Goal: Task Accomplishment & Management: Use online tool/utility

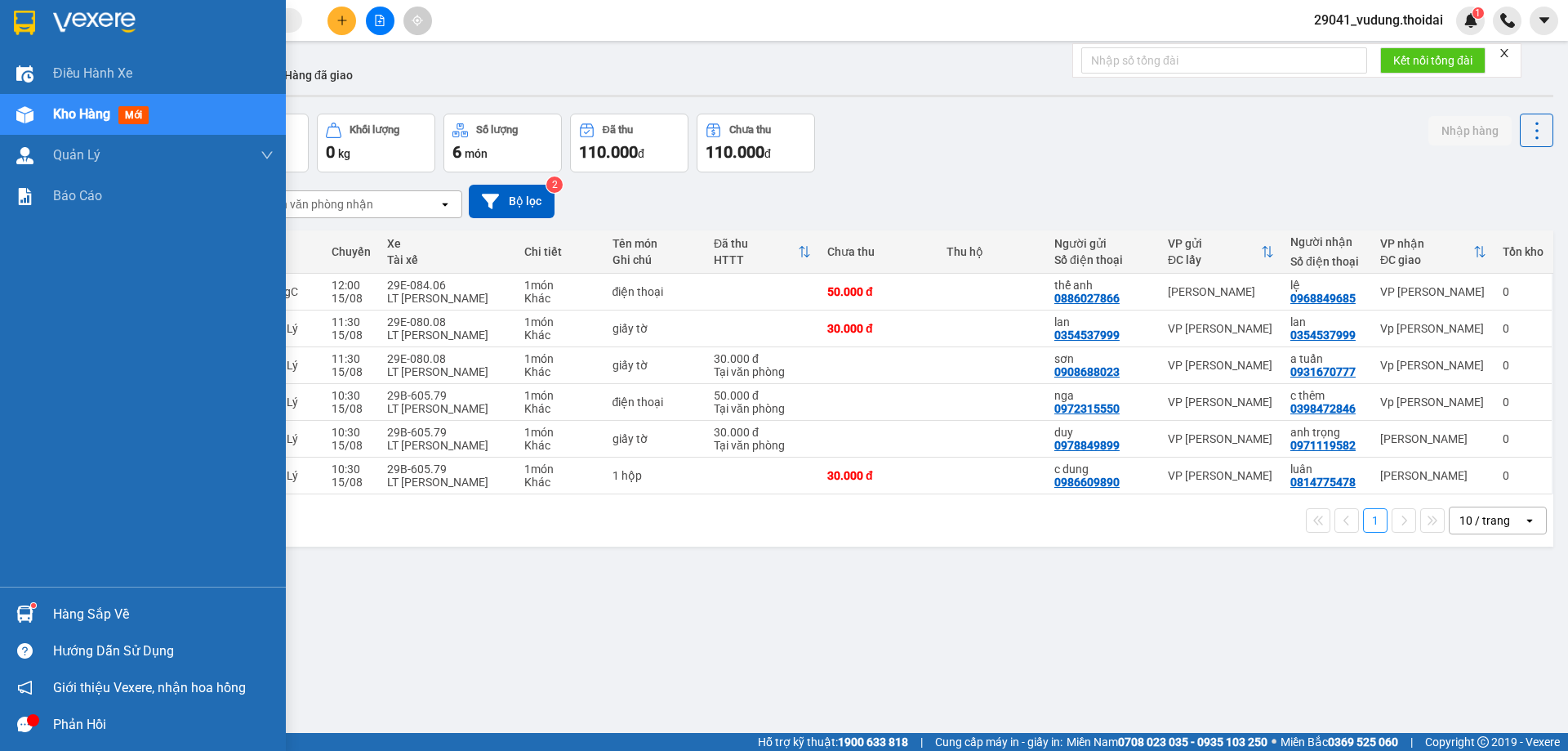
click at [104, 620] on div "Hàng sắp về" at bounding box center [163, 614] width 221 height 25
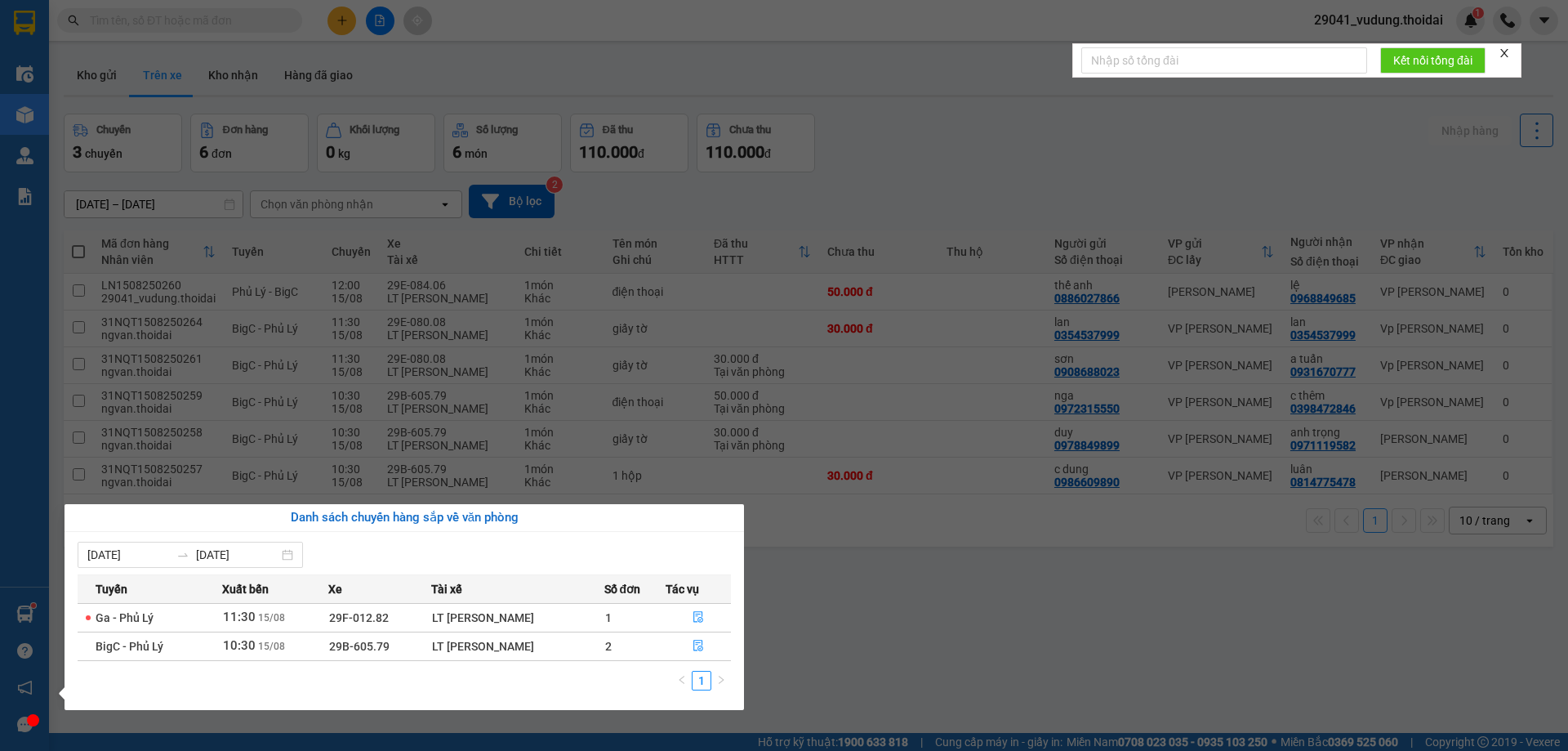
click at [872, 614] on section "Kết quả tìm kiếm ( 0 ) Bộ lọc No Data 29041_vudung.thoidai 1 Điều hành xe Kho h…" at bounding box center [784, 376] width 1568 height 751
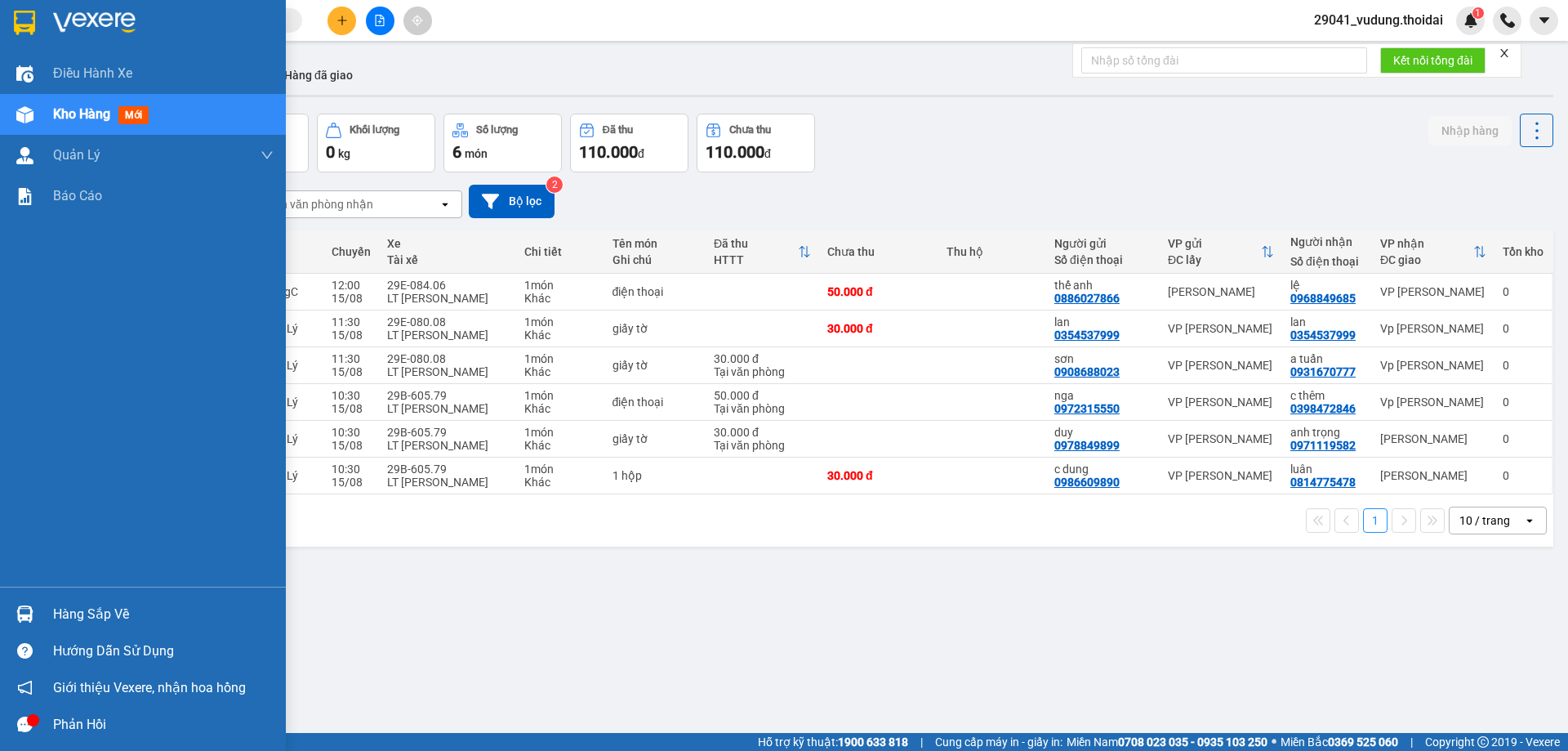
click at [83, 610] on div "Hàng sắp về" at bounding box center [163, 614] width 221 height 25
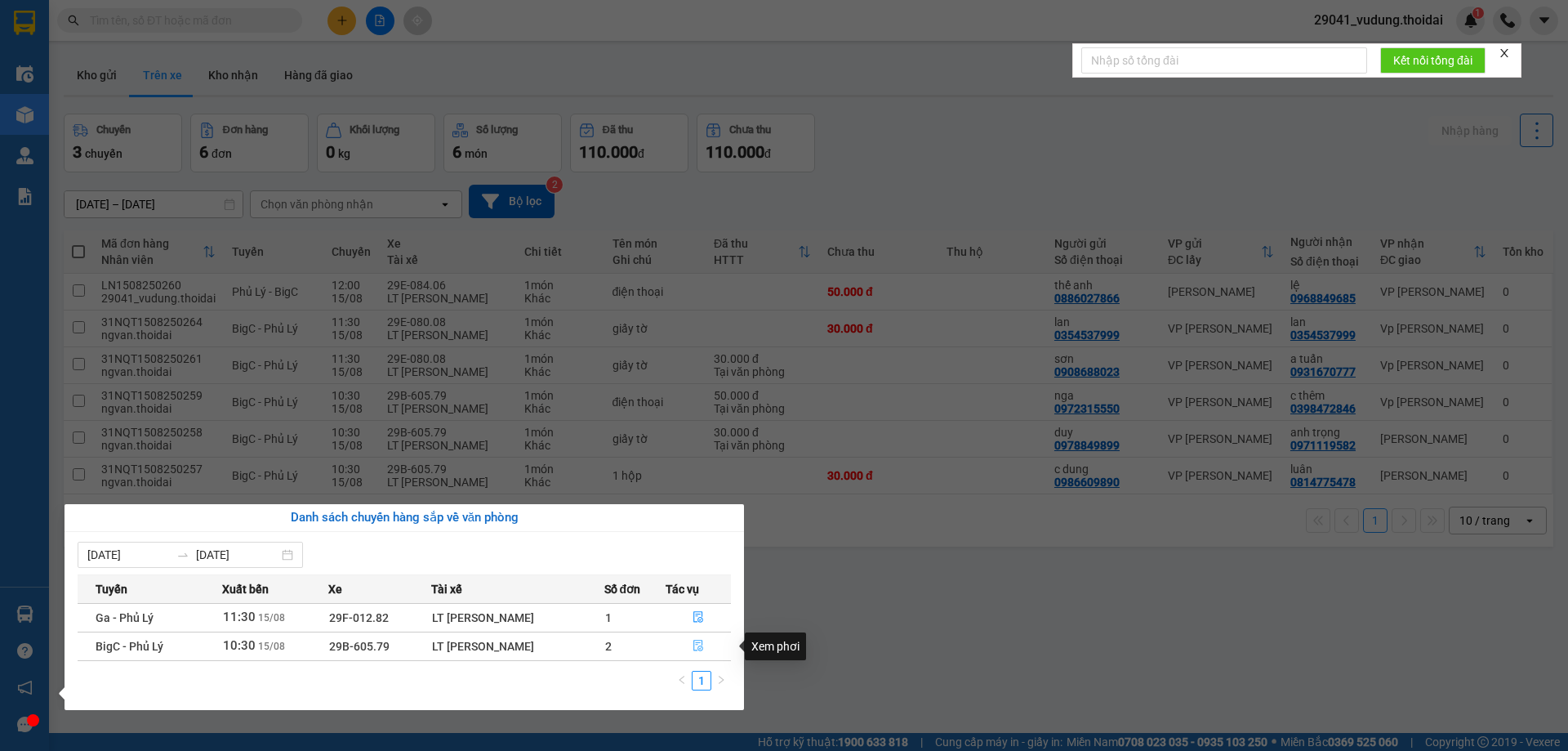
click at [698, 642] on icon "file-done" at bounding box center [698, 646] width 12 height 12
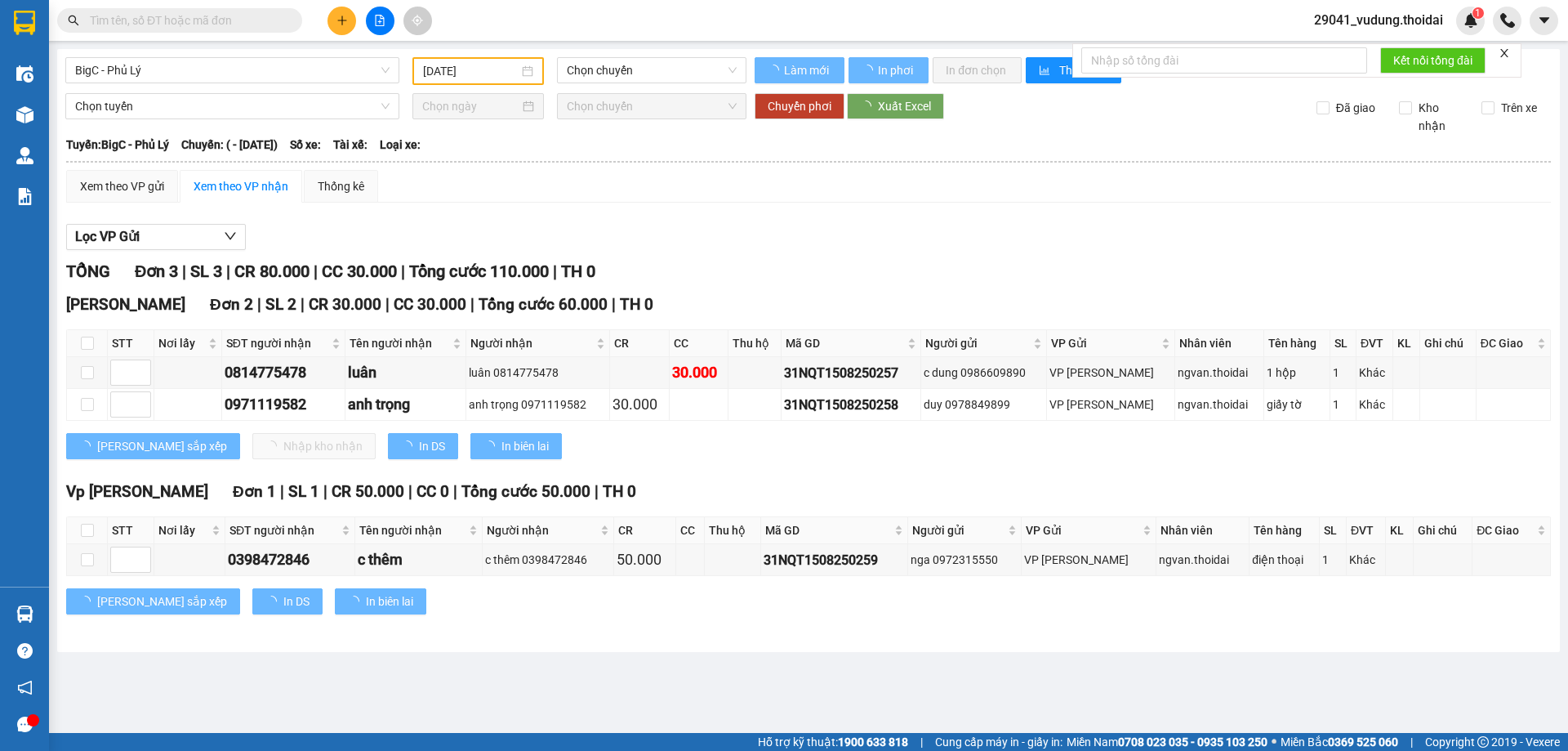
type input "[DATE]"
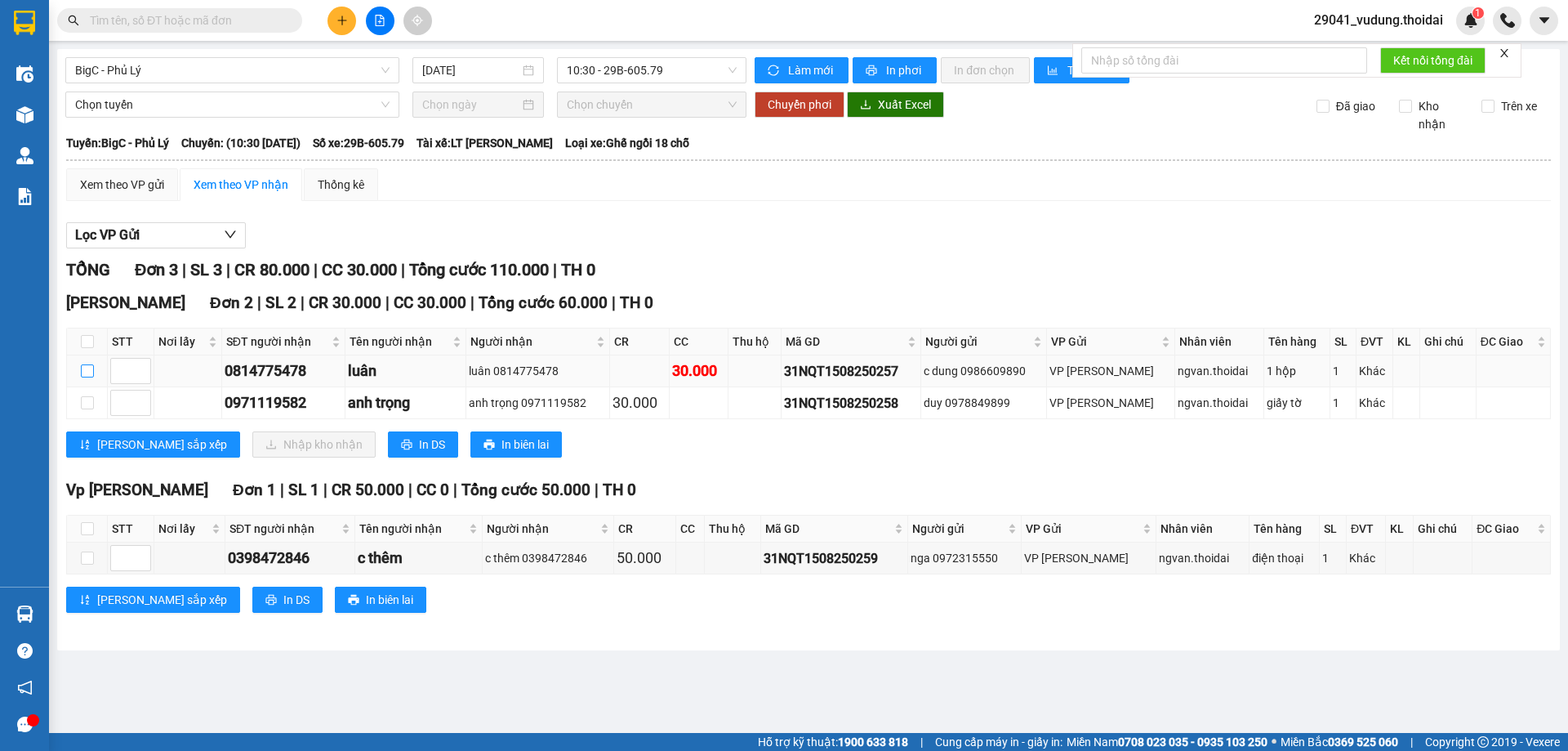
click at [83, 372] on input "checkbox" at bounding box center [87, 371] width 13 height 13
checkbox input "true"
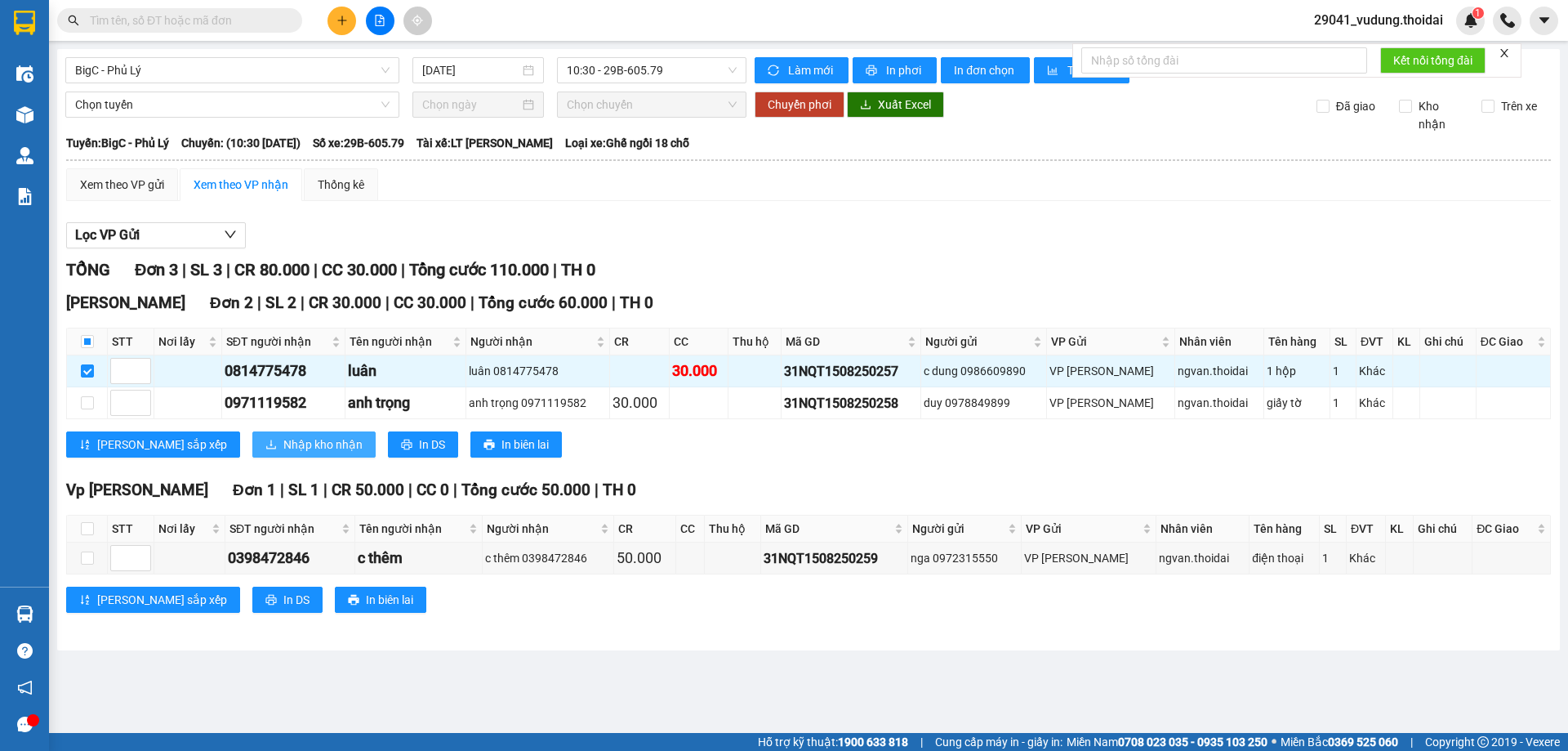
click at [283, 447] on span "Nhập kho nhận" at bounding box center [323, 445] width 79 height 18
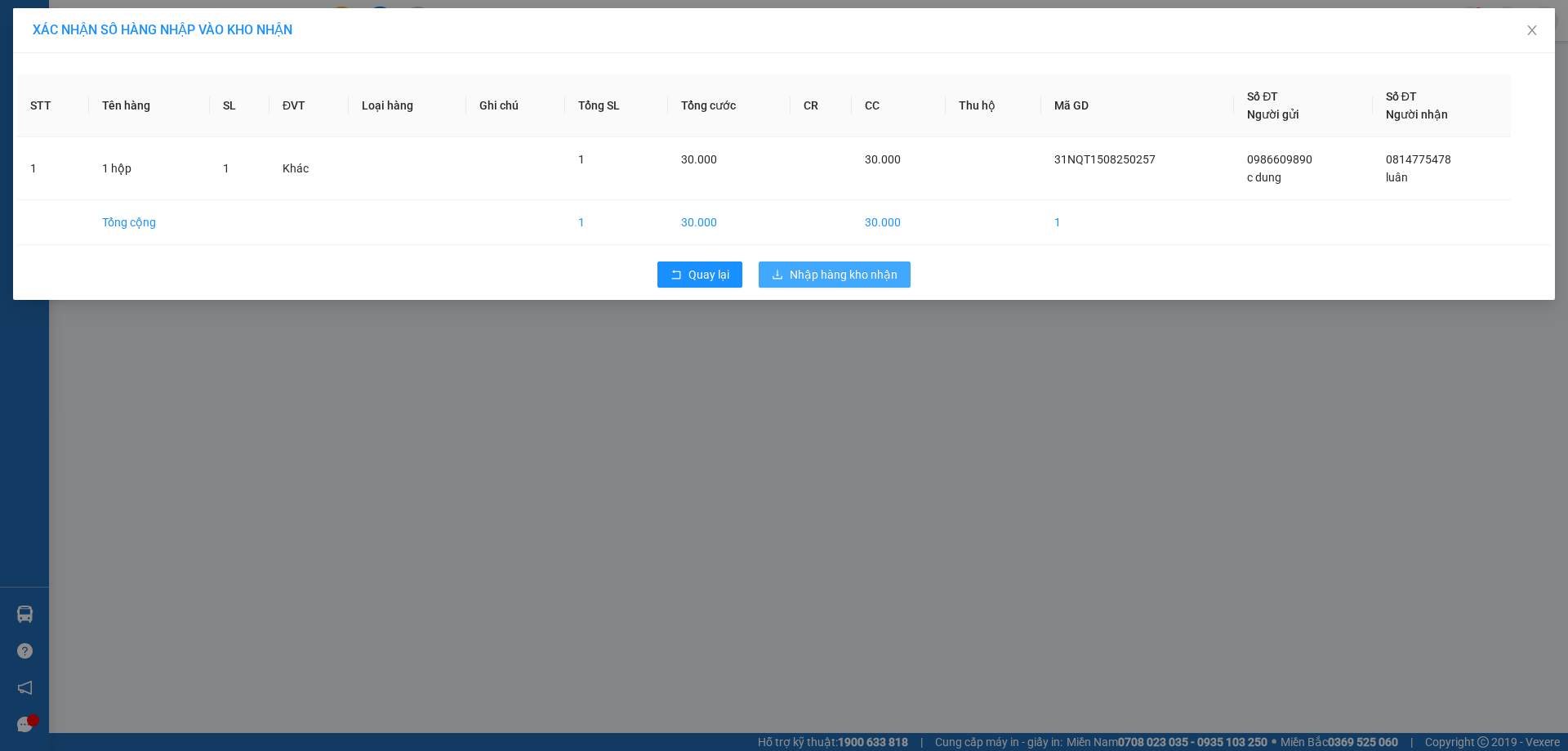
click at [811, 272] on span "Nhập hàng kho nhận" at bounding box center [844, 274] width 108 height 18
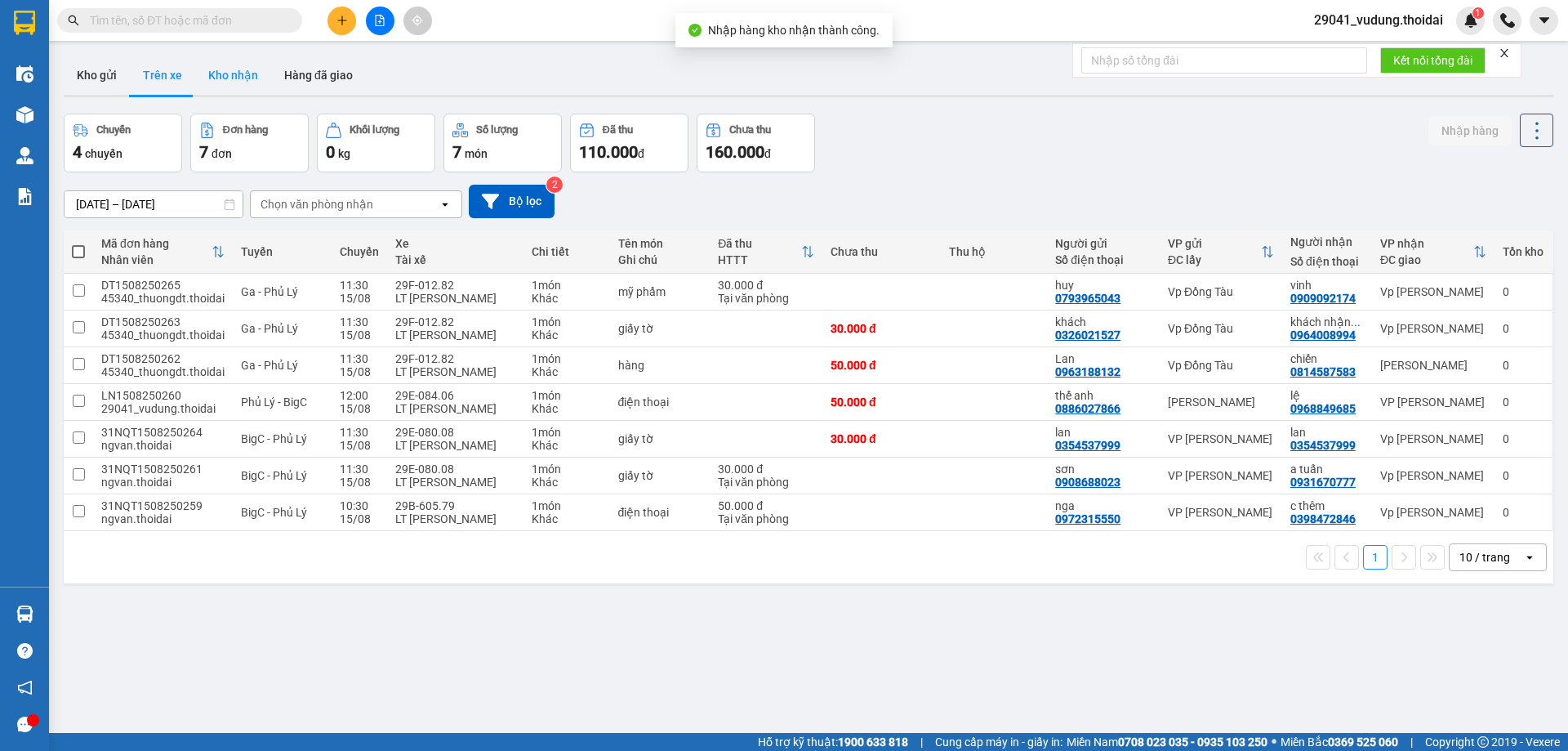
click at [217, 81] on button "Kho nhận" at bounding box center [233, 75] width 76 height 40
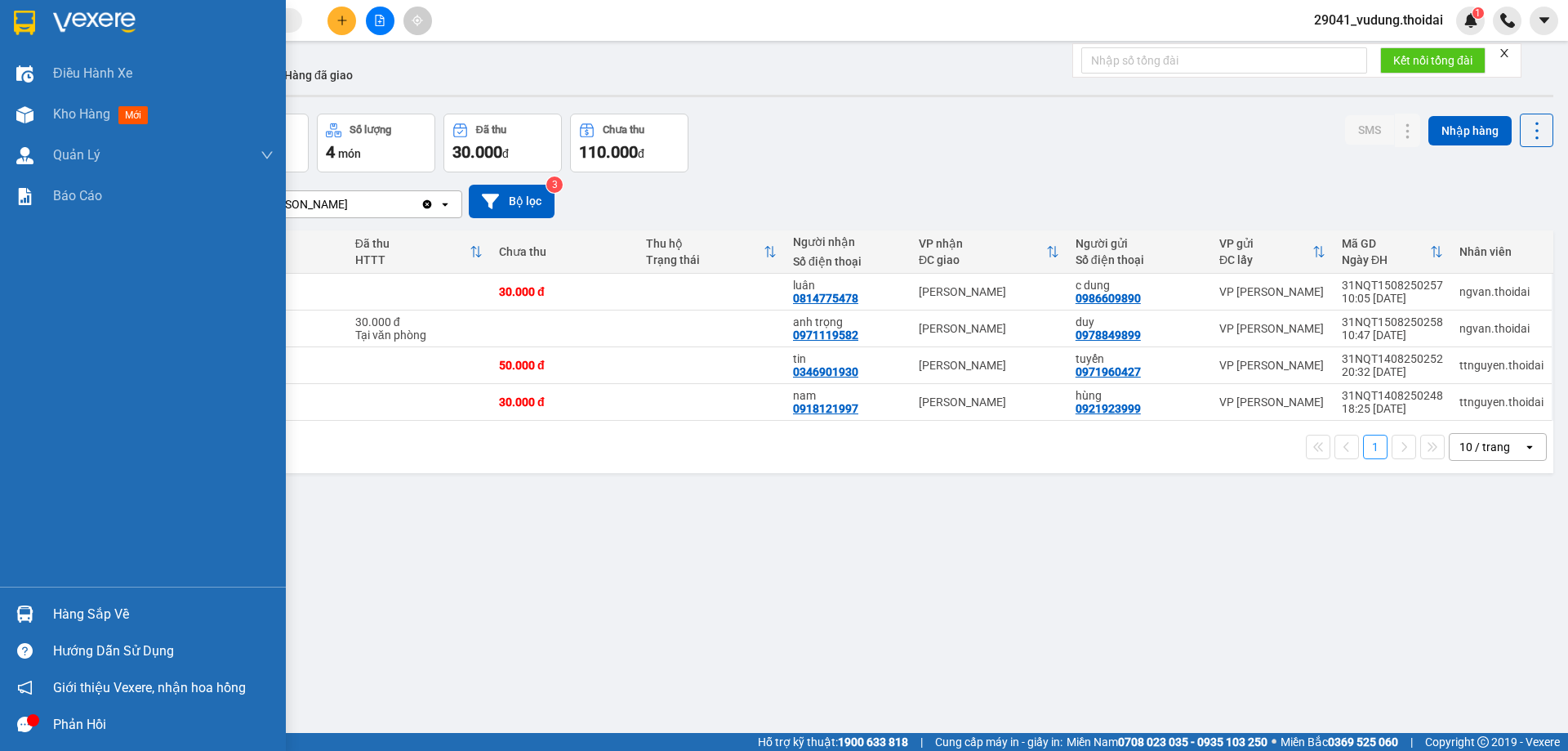
click at [198, 618] on div "Hàng sắp về" at bounding box center [163, 614] width 221 height 25
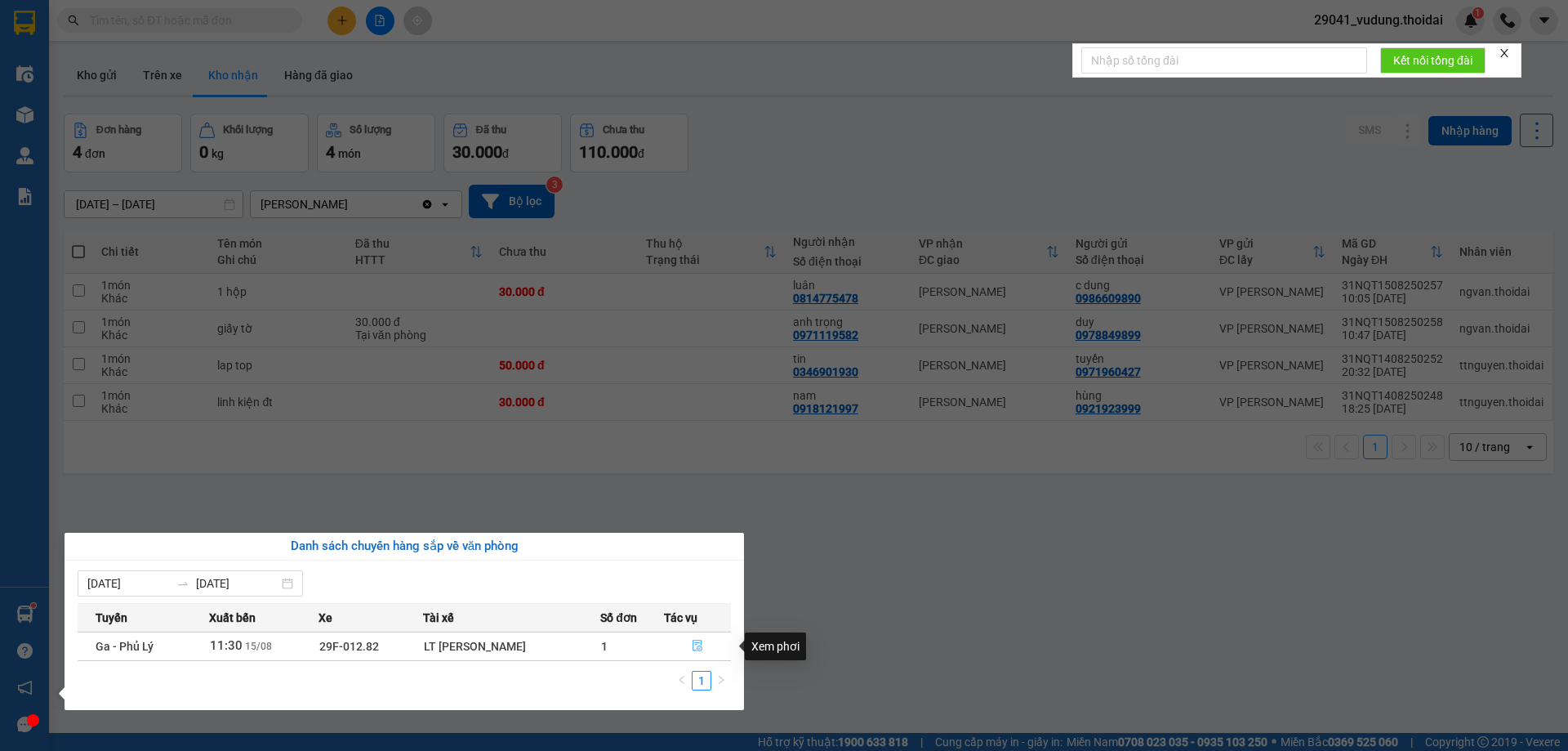
click at [695, 646] on icon "file-done" at bounding box center [697, 646] width 12 height 12
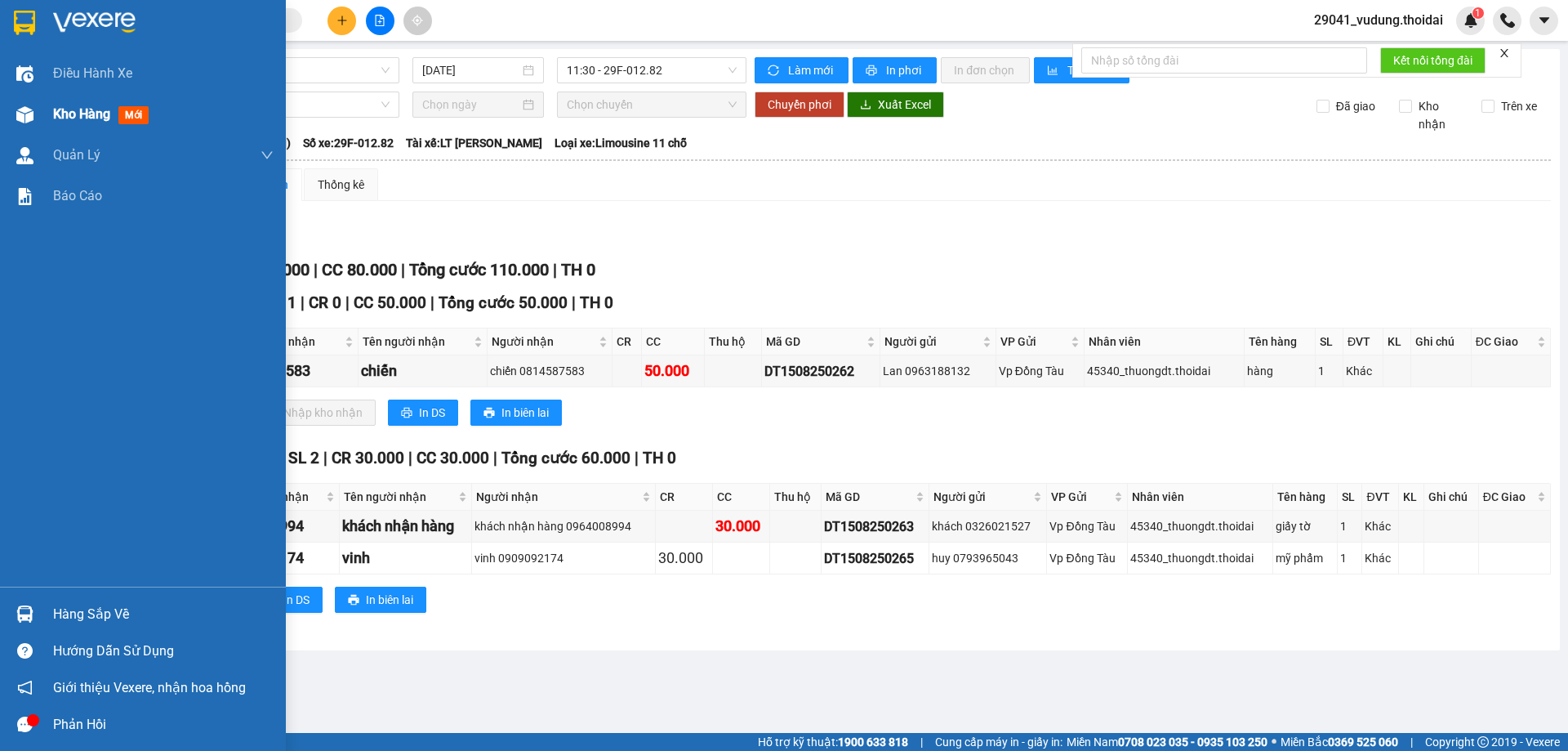
click at [63, 114] on span "Kho hàng" at bounding box center [81, 114] width 57 height 16
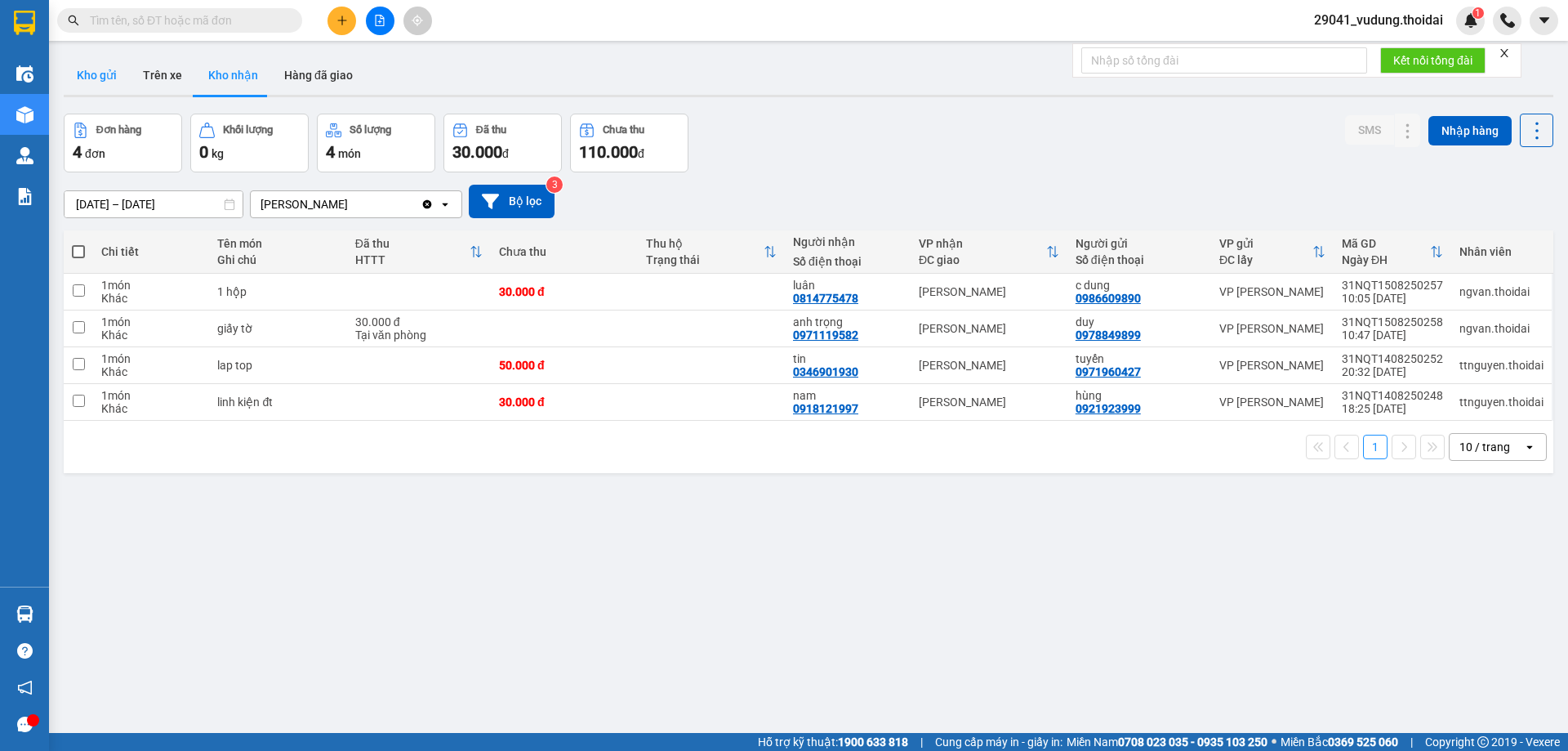
click at [102, 81] on button "Kho gửi" at bounding box center [96, 75] width 66 height 40
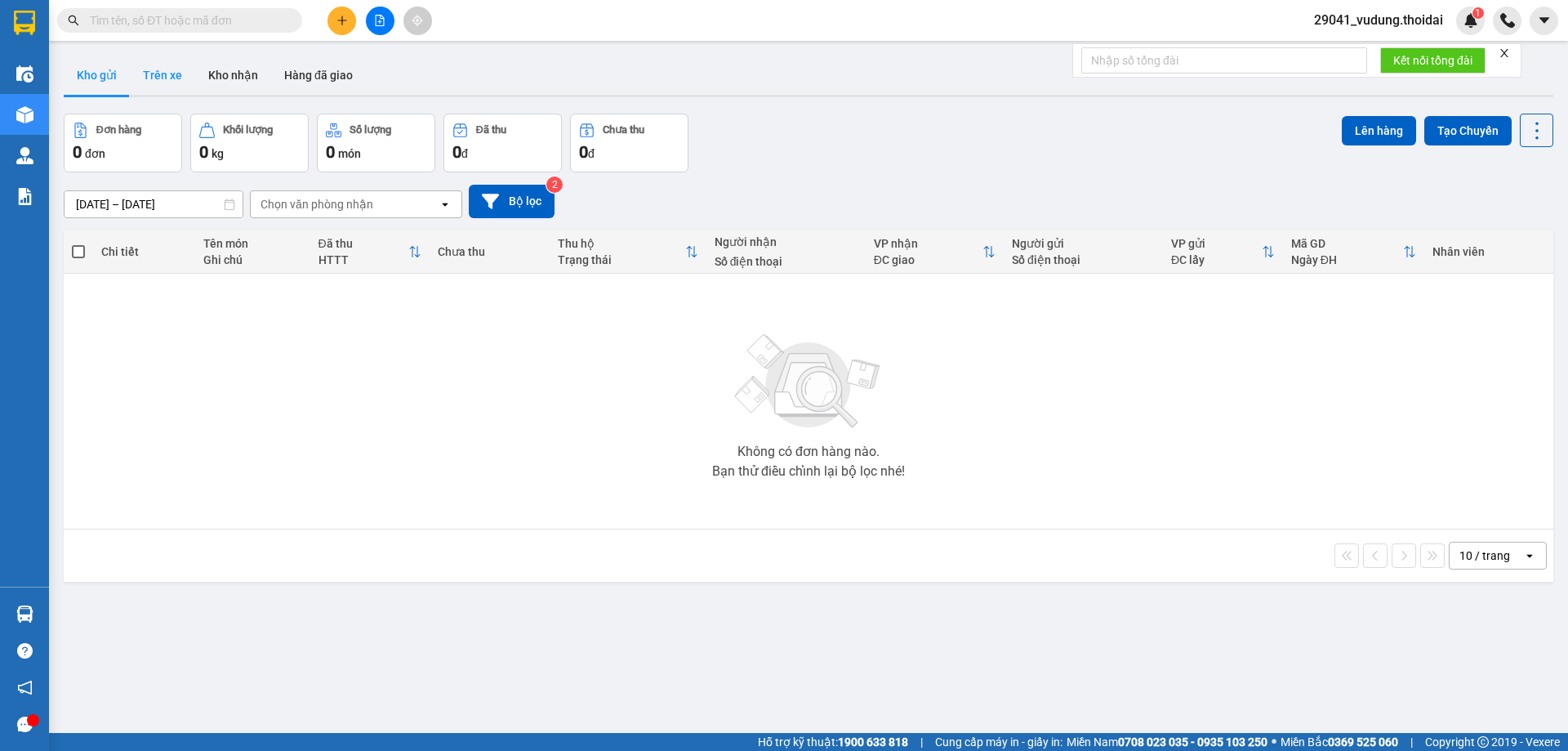
click at [160, 78] on button "Trên xe" at bounding box center [162, 75] width 65 height 40
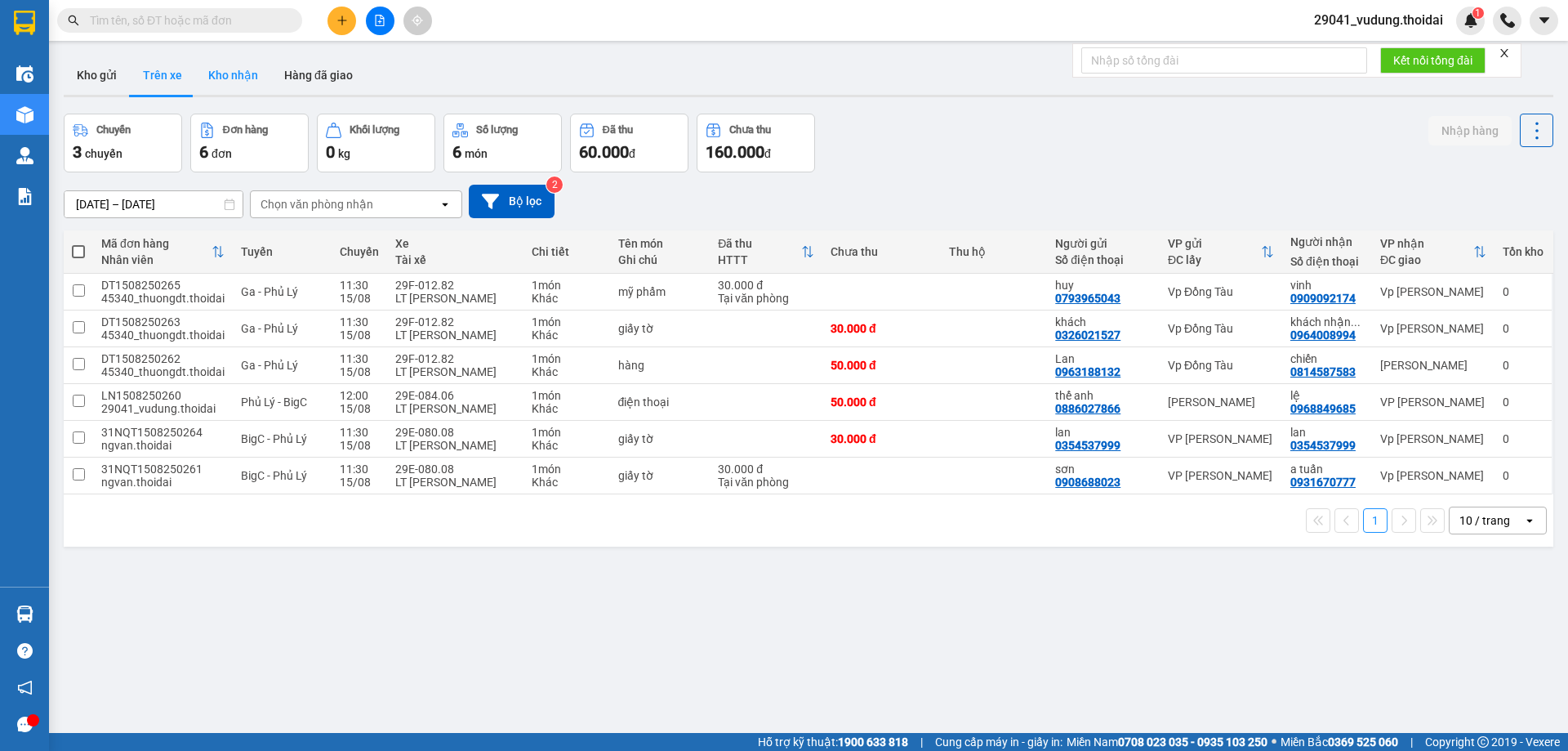
click at [235, 81] on button "Kho nhận" at bounding box center [233, 75] width 76 height 40
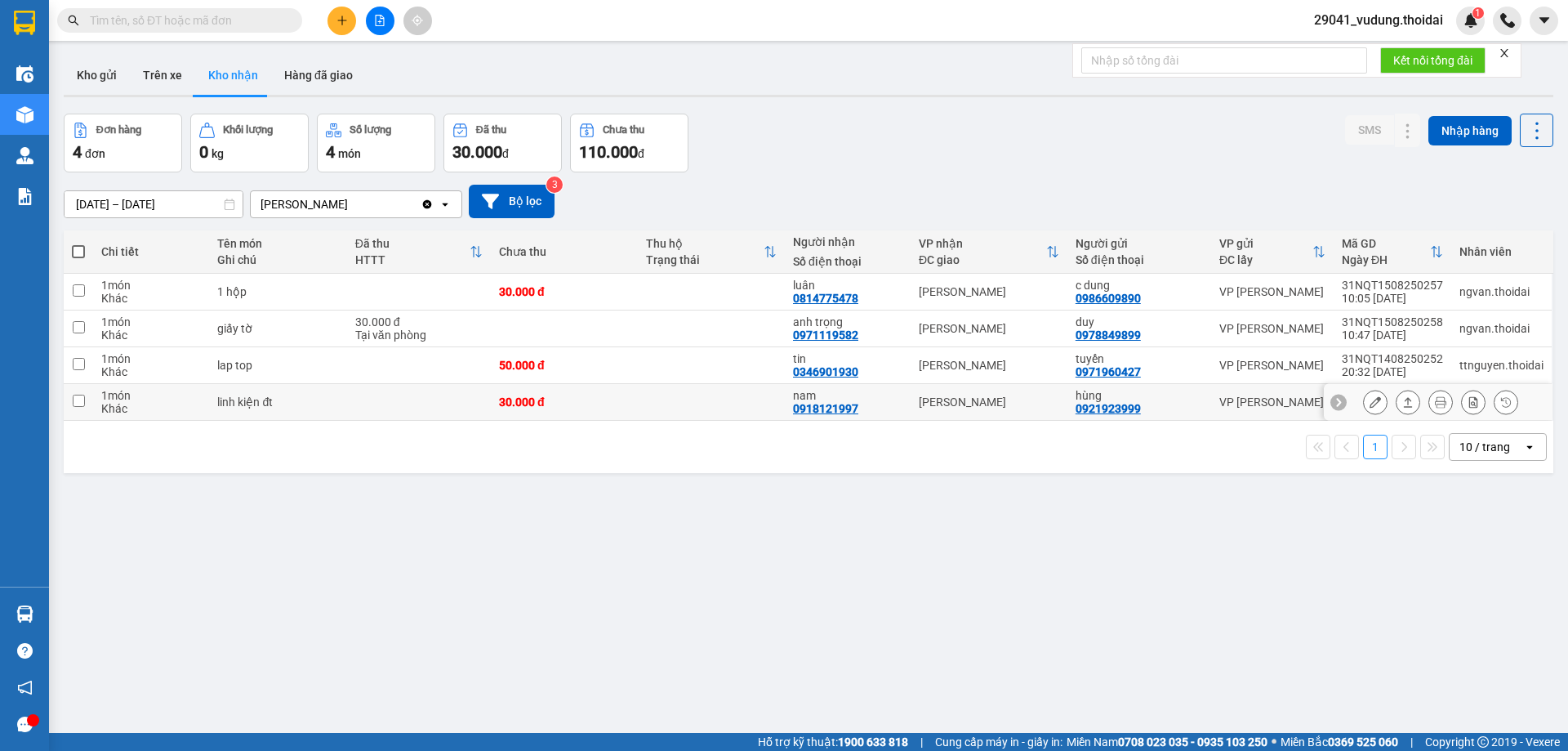
scroll to position [75, 0]
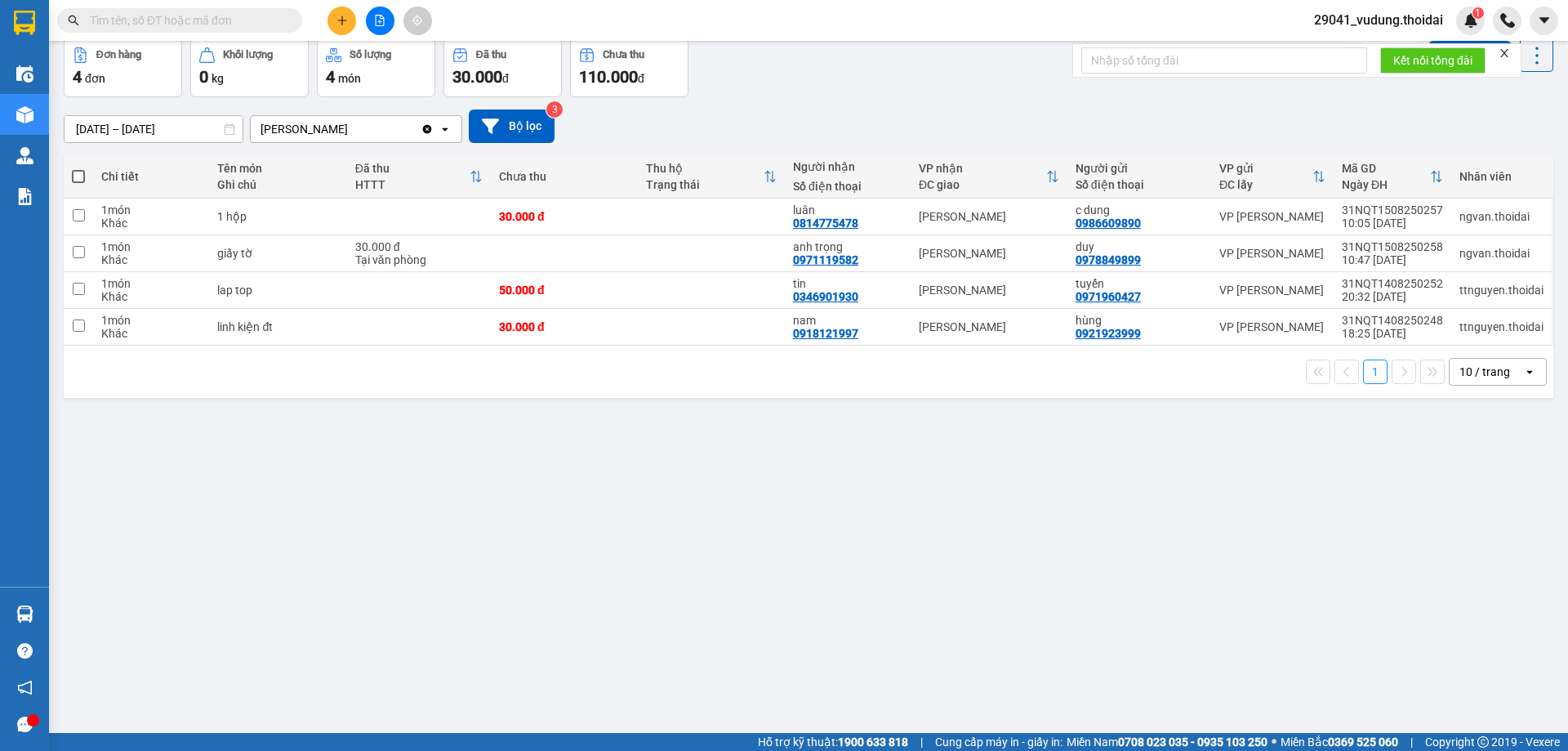
click at [1370, 27] on span "29041_vudung.thoidai" at bounding box center [1379, 20] width 156 height 21
click at [1370, 58] on span "Đăng xuất" at bounding box center [1385, 51] width 122 height 18
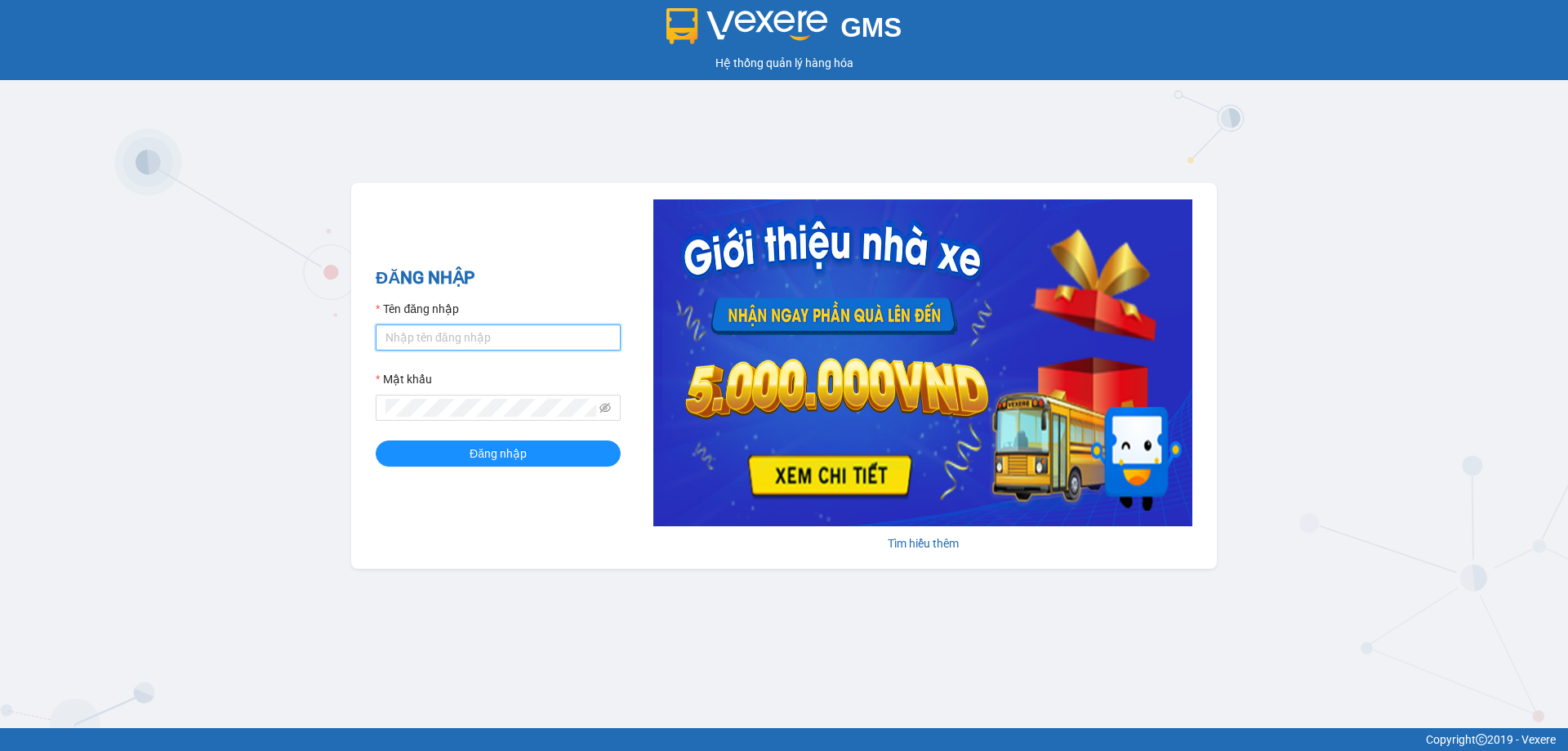
click at [523, 328] on input "Tên đăng nhập" at bounding box center [498, 338] width 245 height 26
type input "tranyen.thoidai"
click at [375, 441] on button "Đăng nhập" at bounding box center [498, 454] width 245 height 26
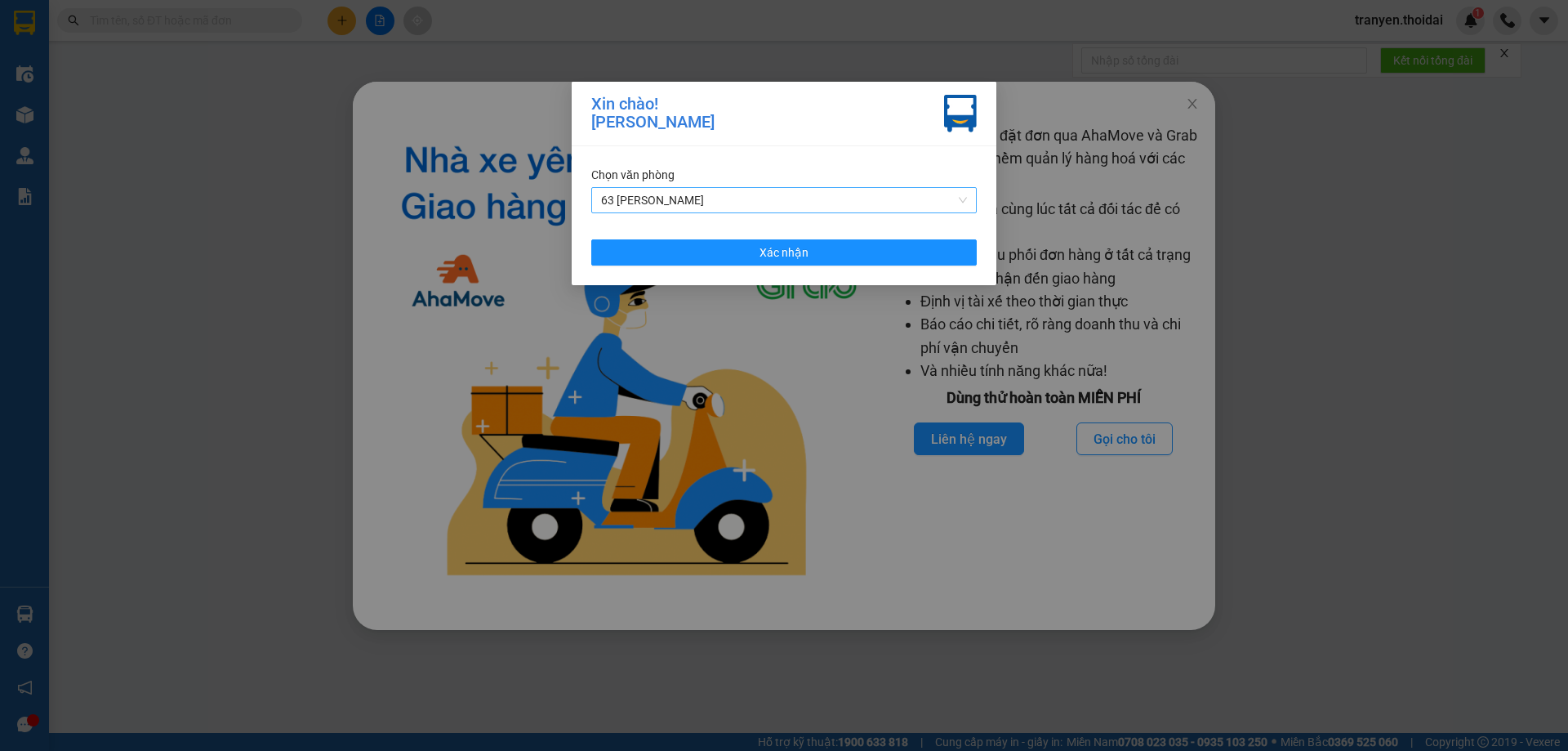
click at [802, 202] on span "63 Trần Quang Tặng" at bounding box center [784, 200] width 366 height 25
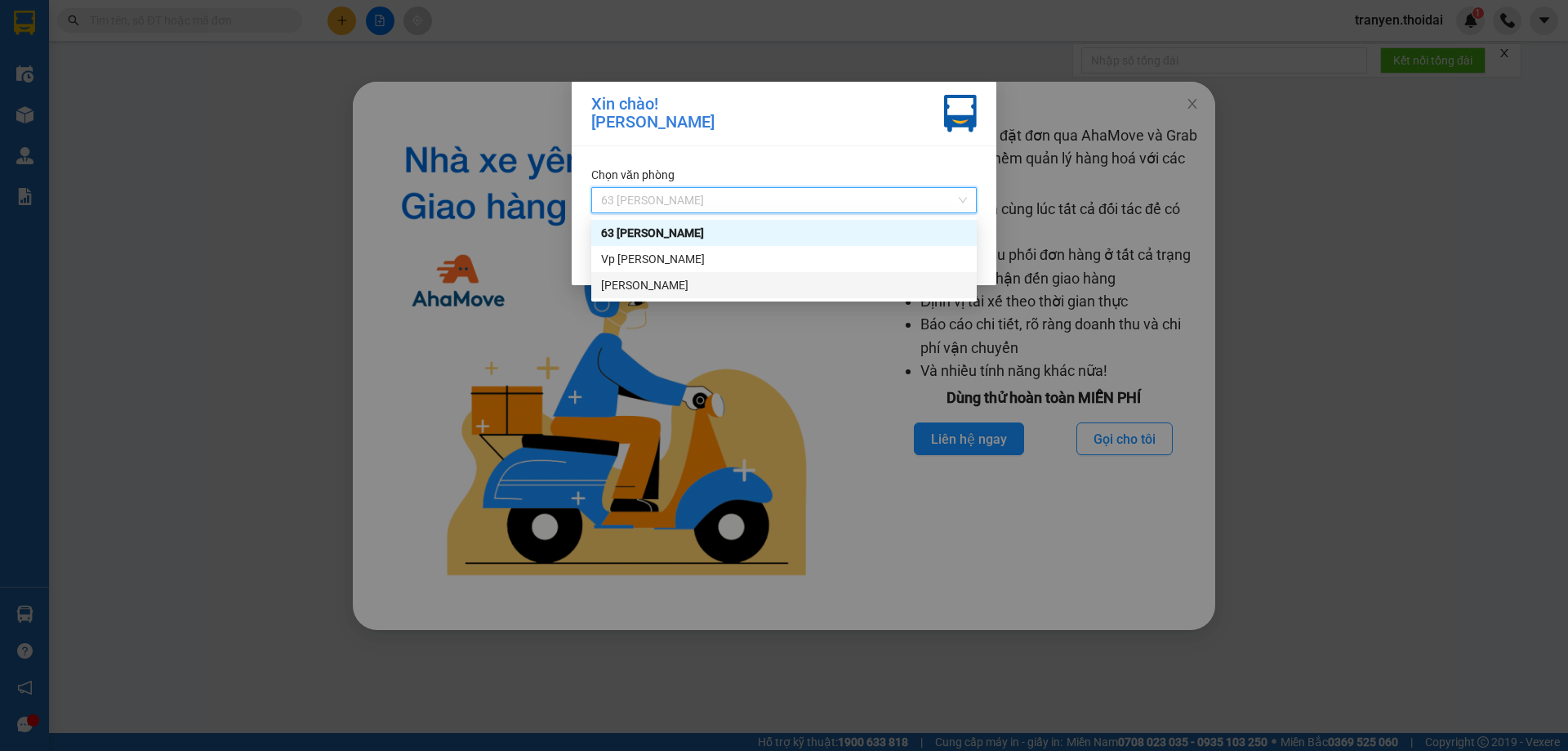
click at [653, 283] on div "Lý Nhân" at bounding box center [784, 285] width 366 height 18
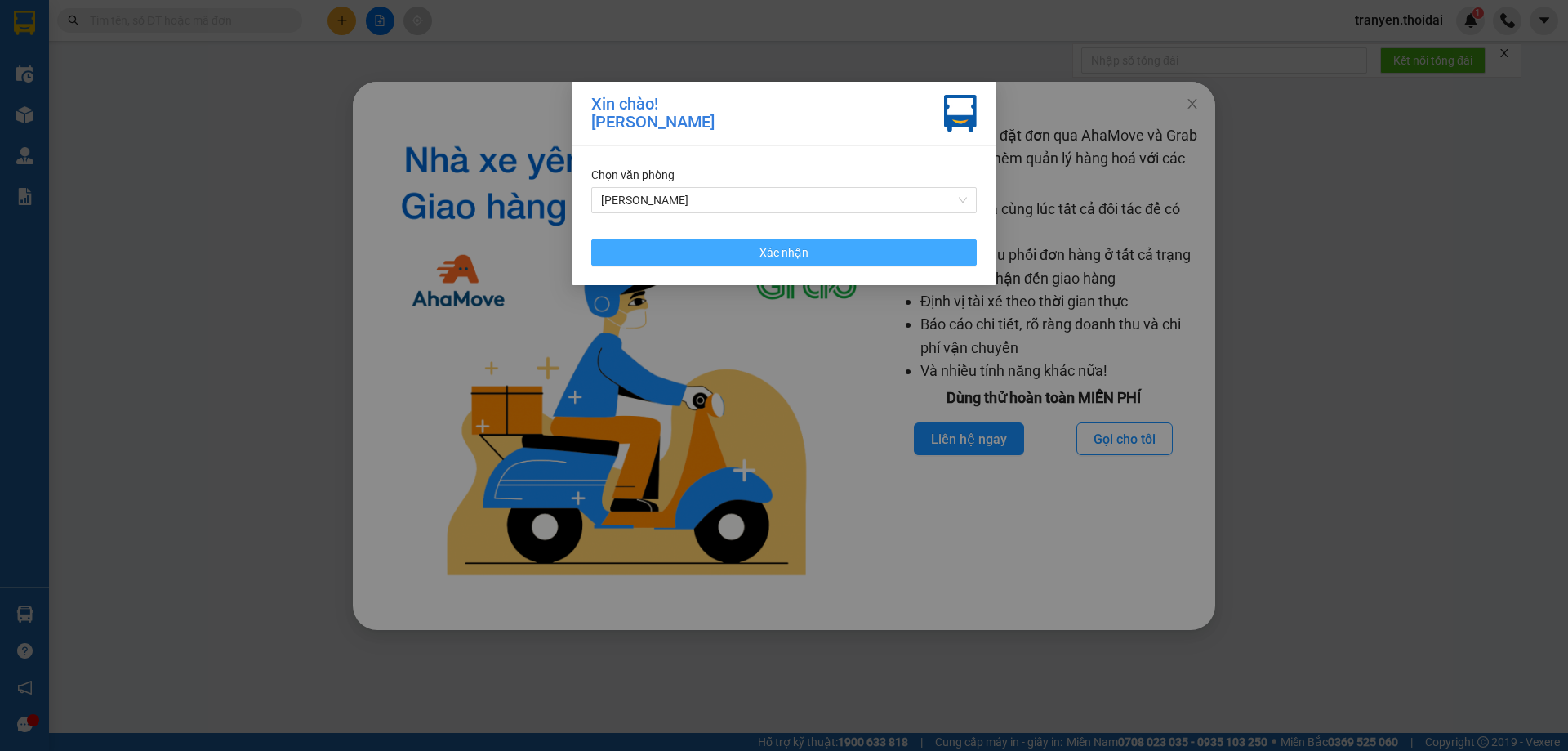
click at [947, 250] on button "Xác nhận" at bounding box center [784, 253] width 385 height 26
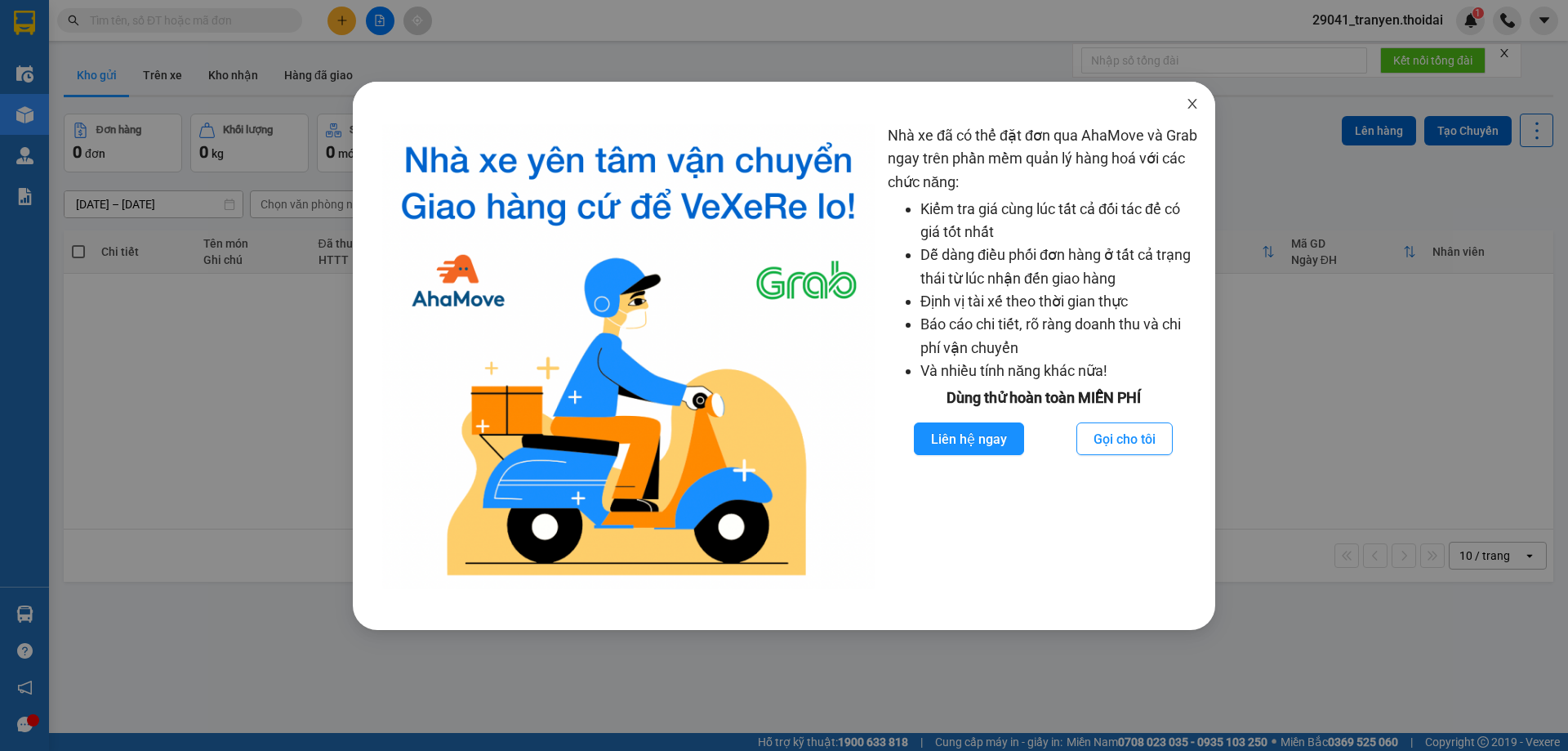
click at [1190, 103] on icon "close" at bounding box center [1193, 104] width 13 height 13
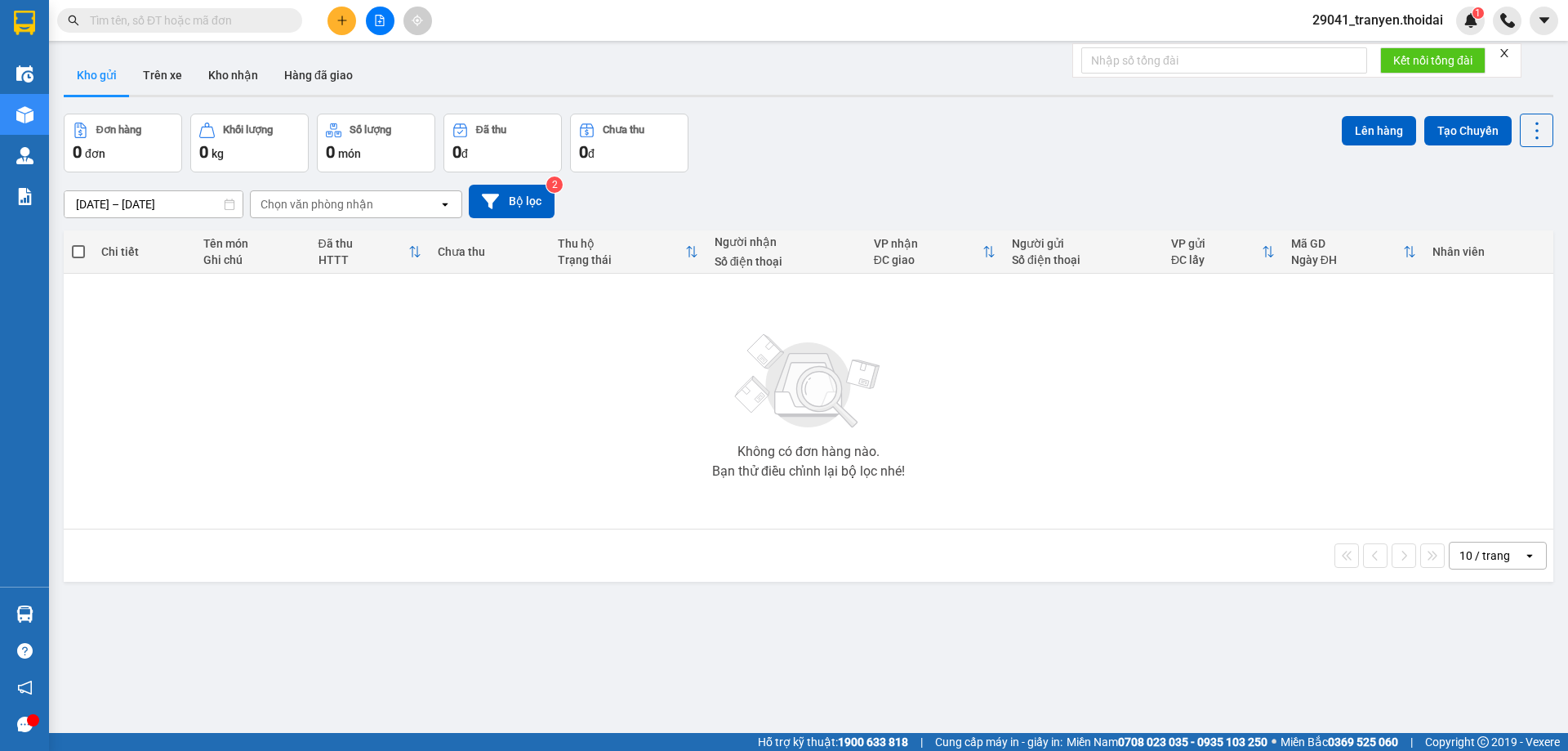
click at [1111, 154] on div "Đơn hàng 0 đơn Khối lượng 0 kg Số lượng 0 món Đã thu 0 đ Chưa thu 0 đ Lên hàng …" at bounding box center [808, 142] width 1490 height 58
click at [171, 82] on button "Trên xe" at bounding box center [162, 75] width 65 height 40
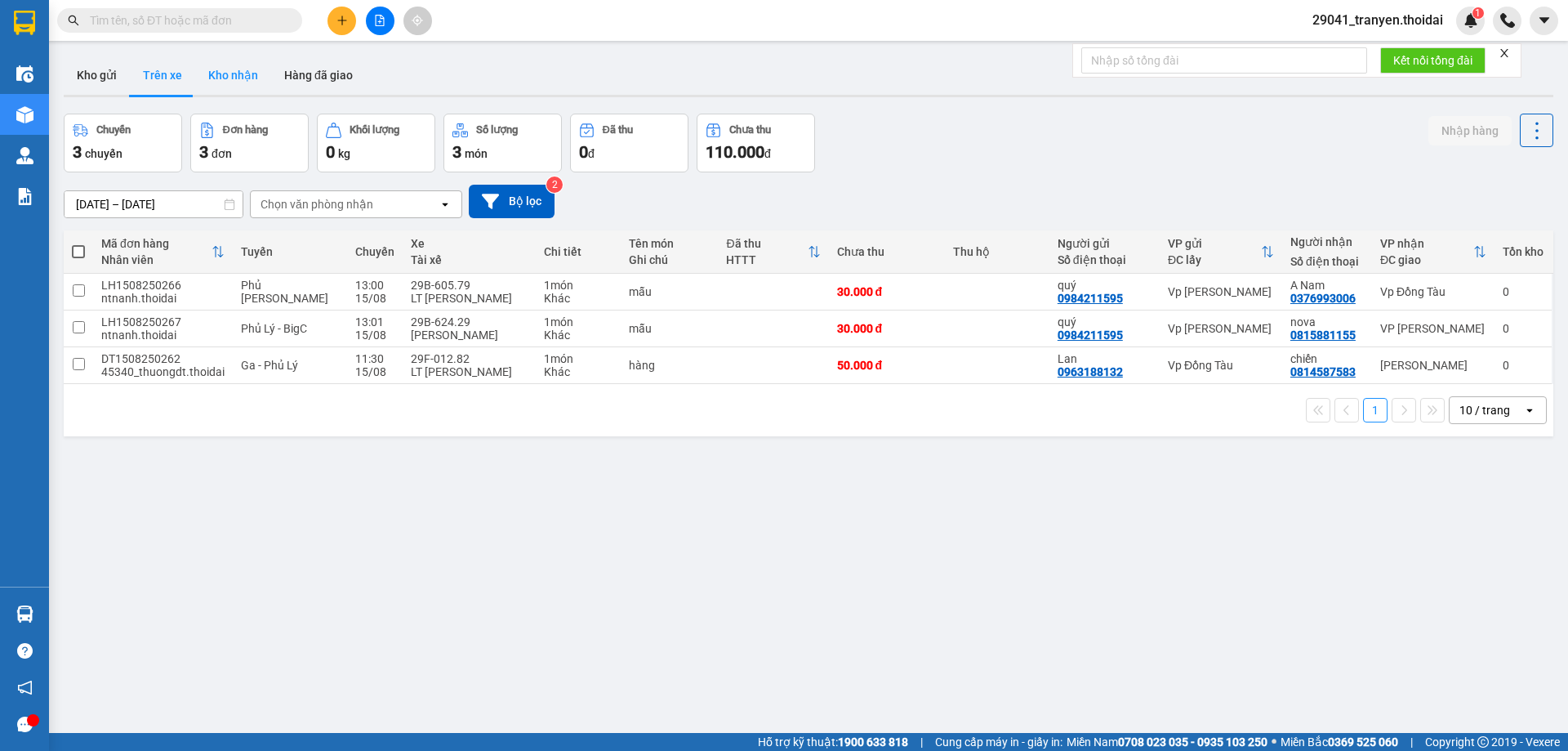
click at [235, 72] on button "Kho nhận" at bounding box center [233, 75] width 76 height 40
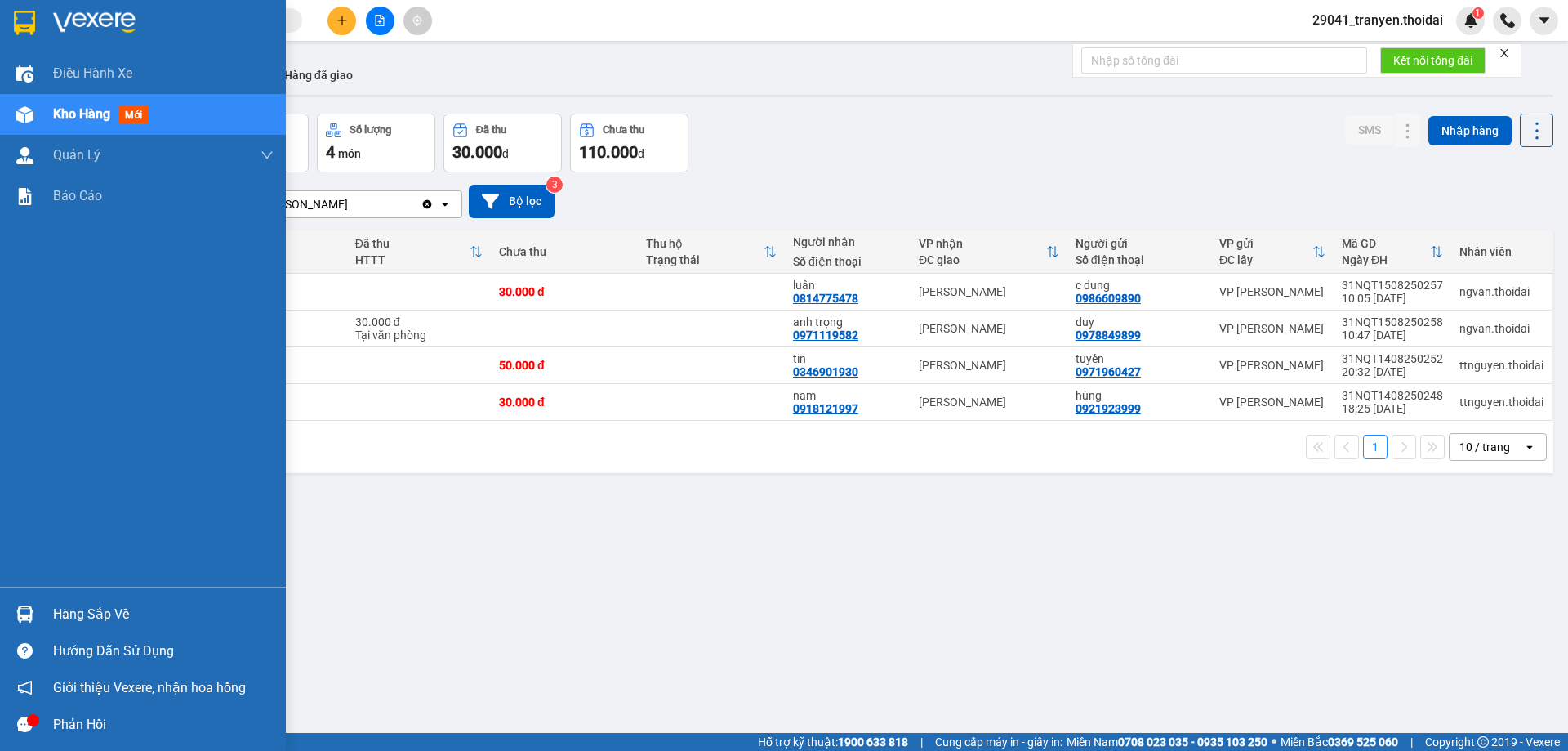
click at [58, 607] on div "Hàng sắp về" at bounding box center [163, 614] width 221 height 25
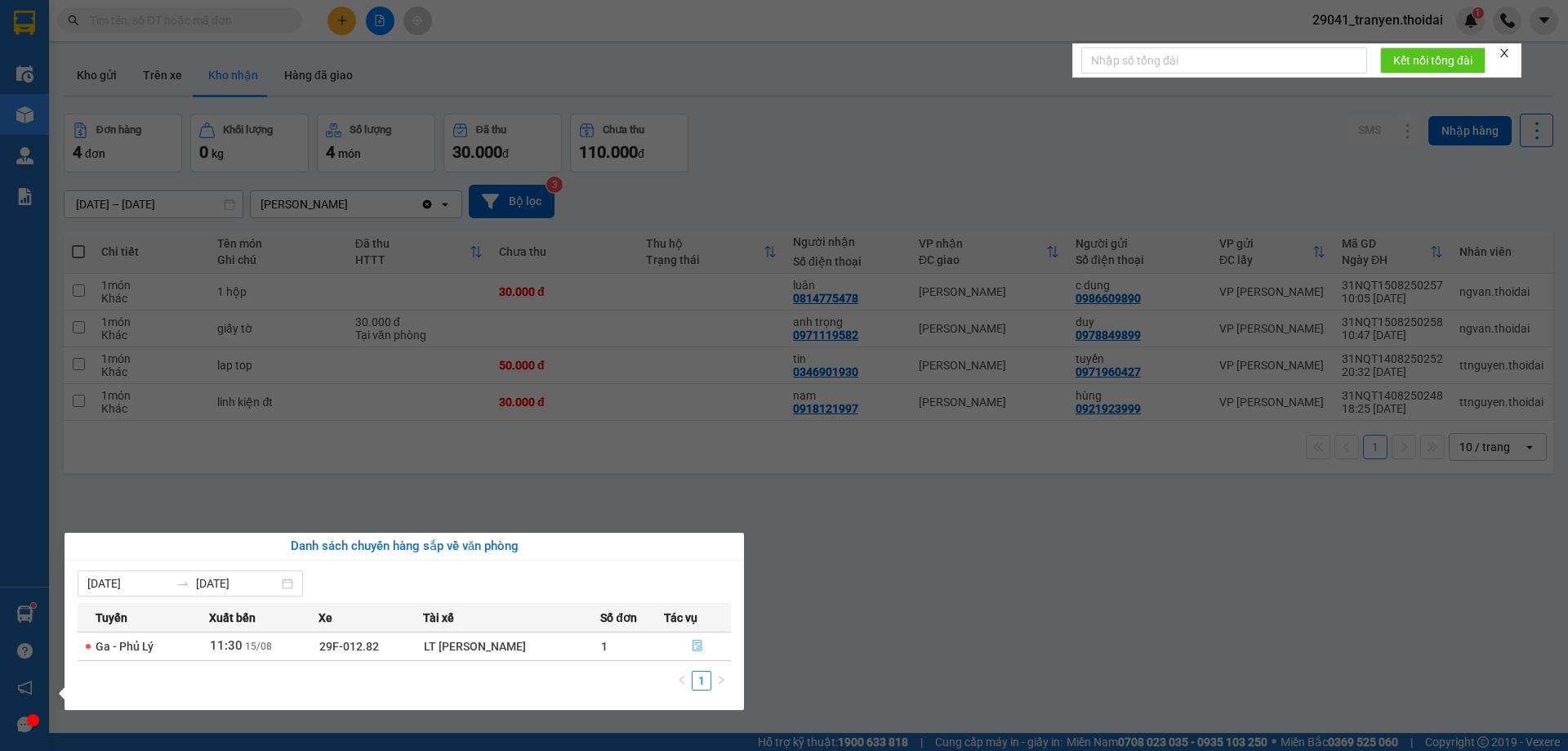
click at [691, 645] on icon "file-done" at bounding box center [697, 646] width 12 height 12
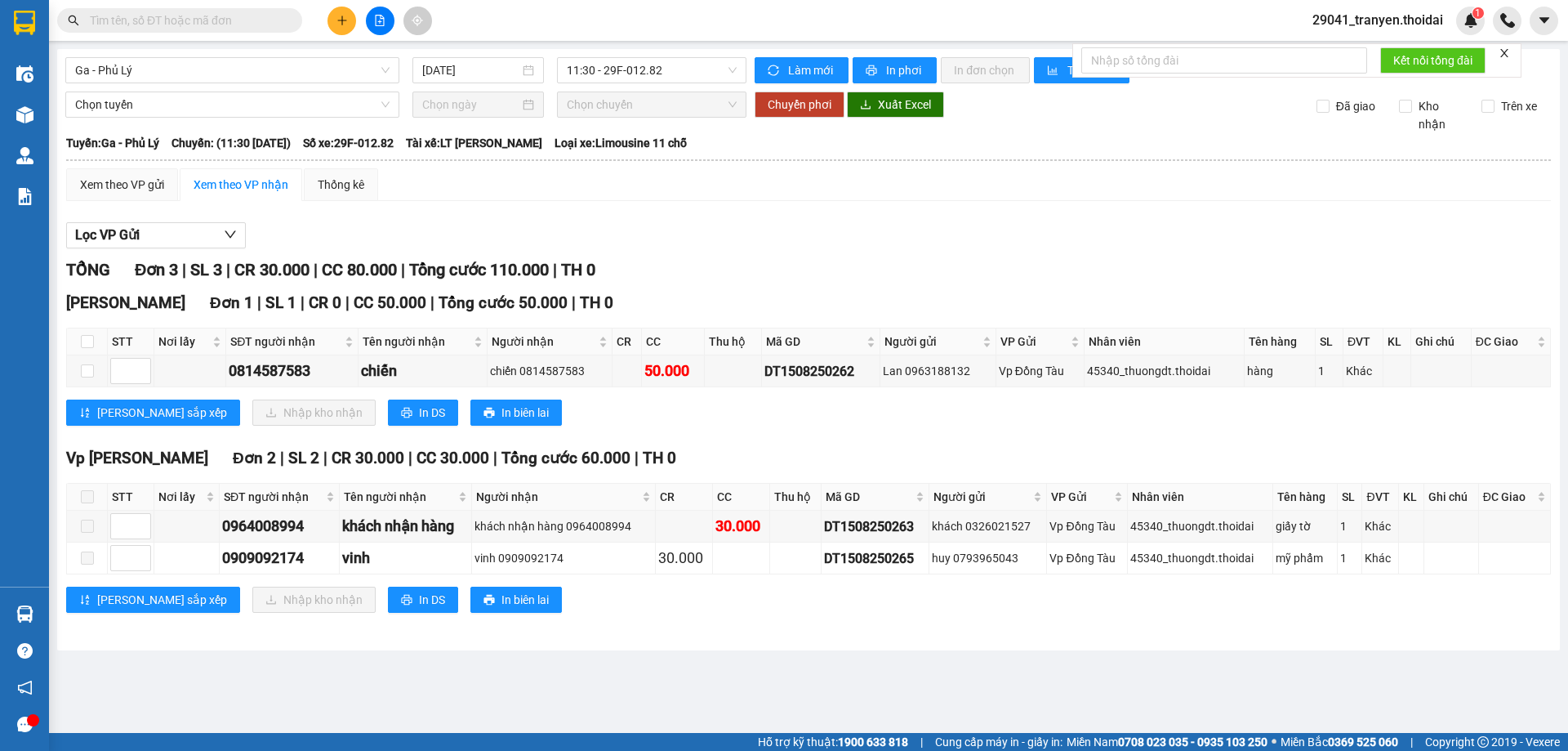
click at [587, 415] on div "Lưu sắp xếp Nhập kho nhận In DS In biên lai" at bounding box center [808, 413] width 1485 height 26
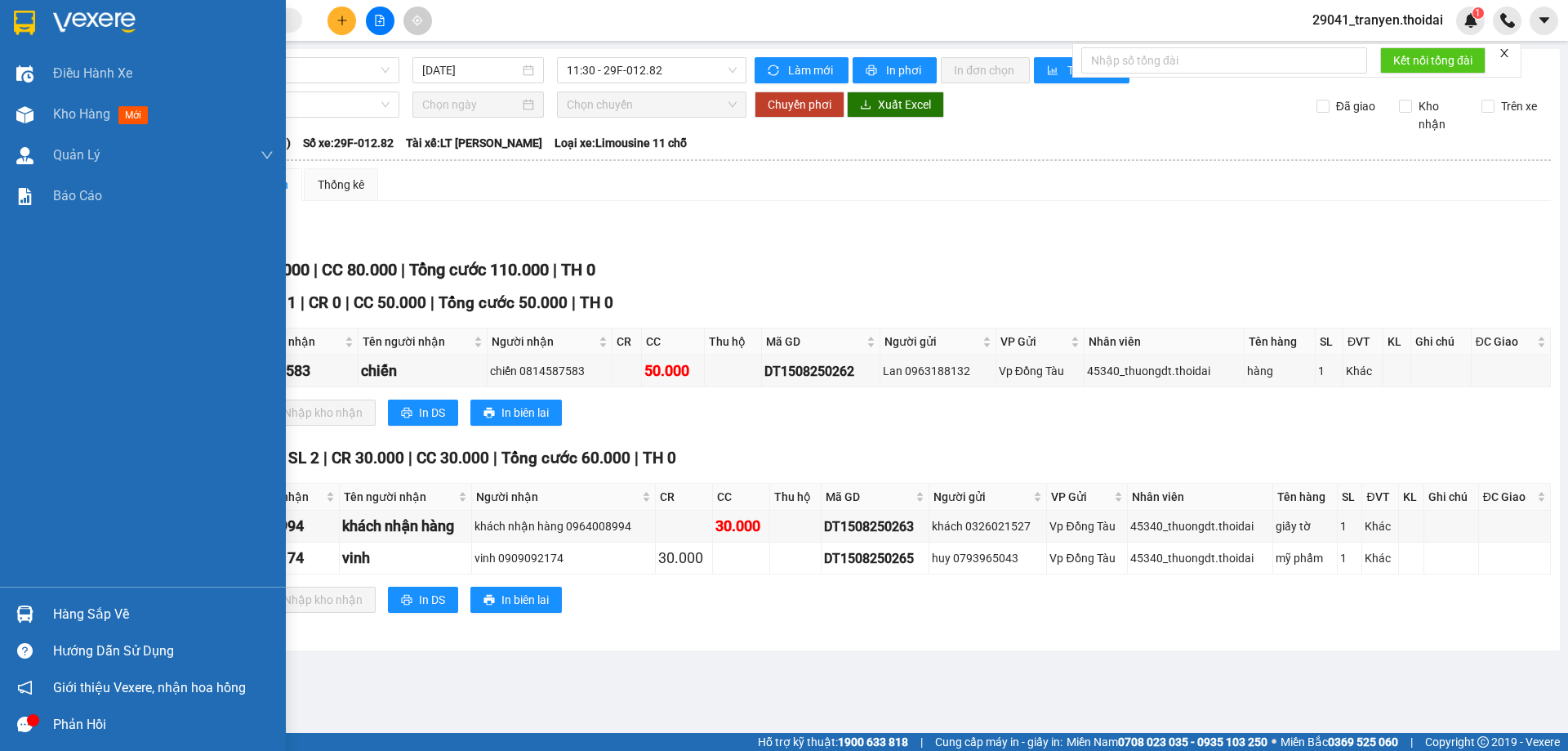
click at [67, 613] on div "Hàng sắp về" at bounding box center [163, 614] width 221 height 25
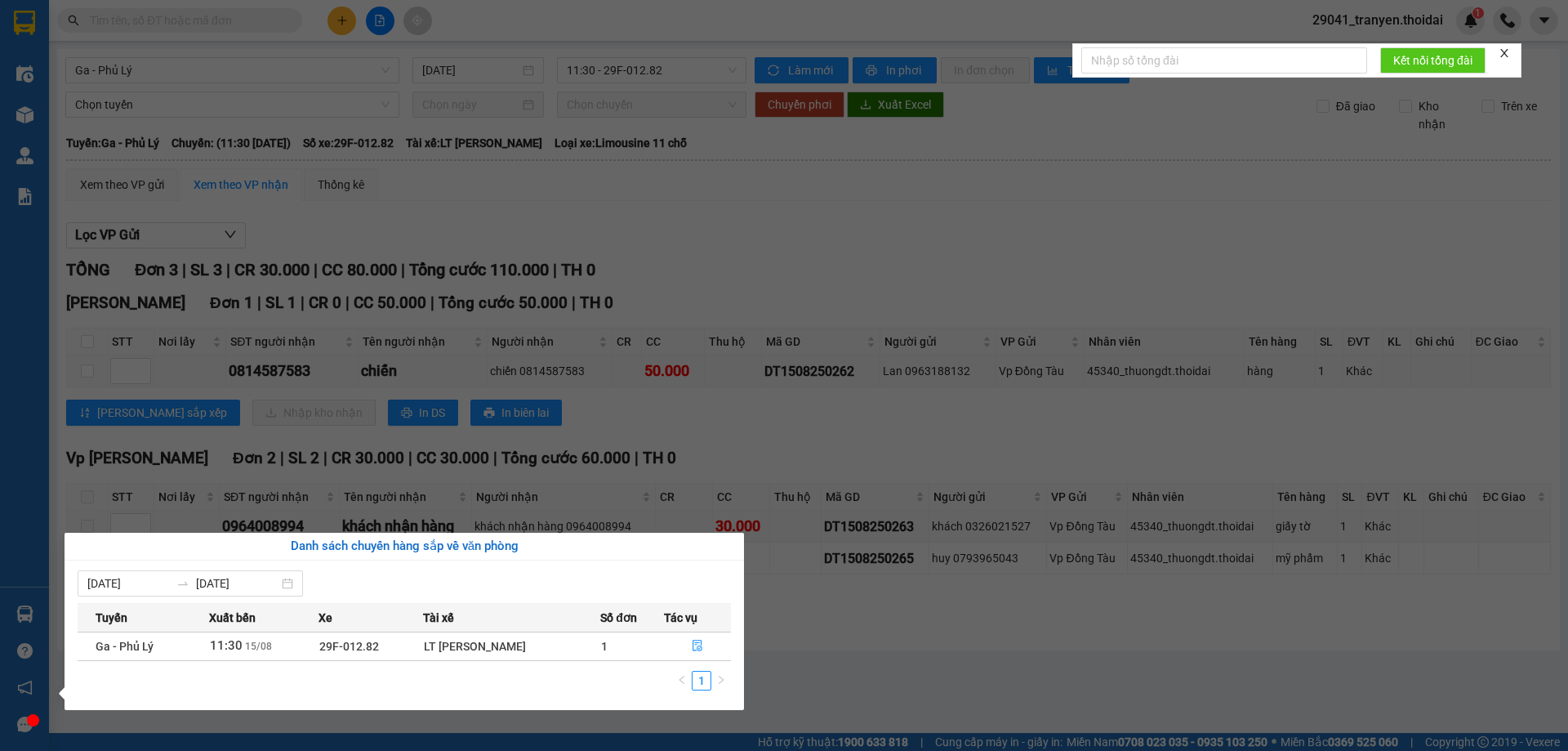
drag, startPoint x: 827, startPoint y: 436, endPoint x: 295, endPoint y: 227, distance: 571.6
click at [827, 435] on section "Kết quả tìm kiếm ( 0 ) Bộ lọc No Data 29041_tranyen.thoidai 1 Điều hành xe Kho …" at bounding box center [784, 376] width 1568 height 751
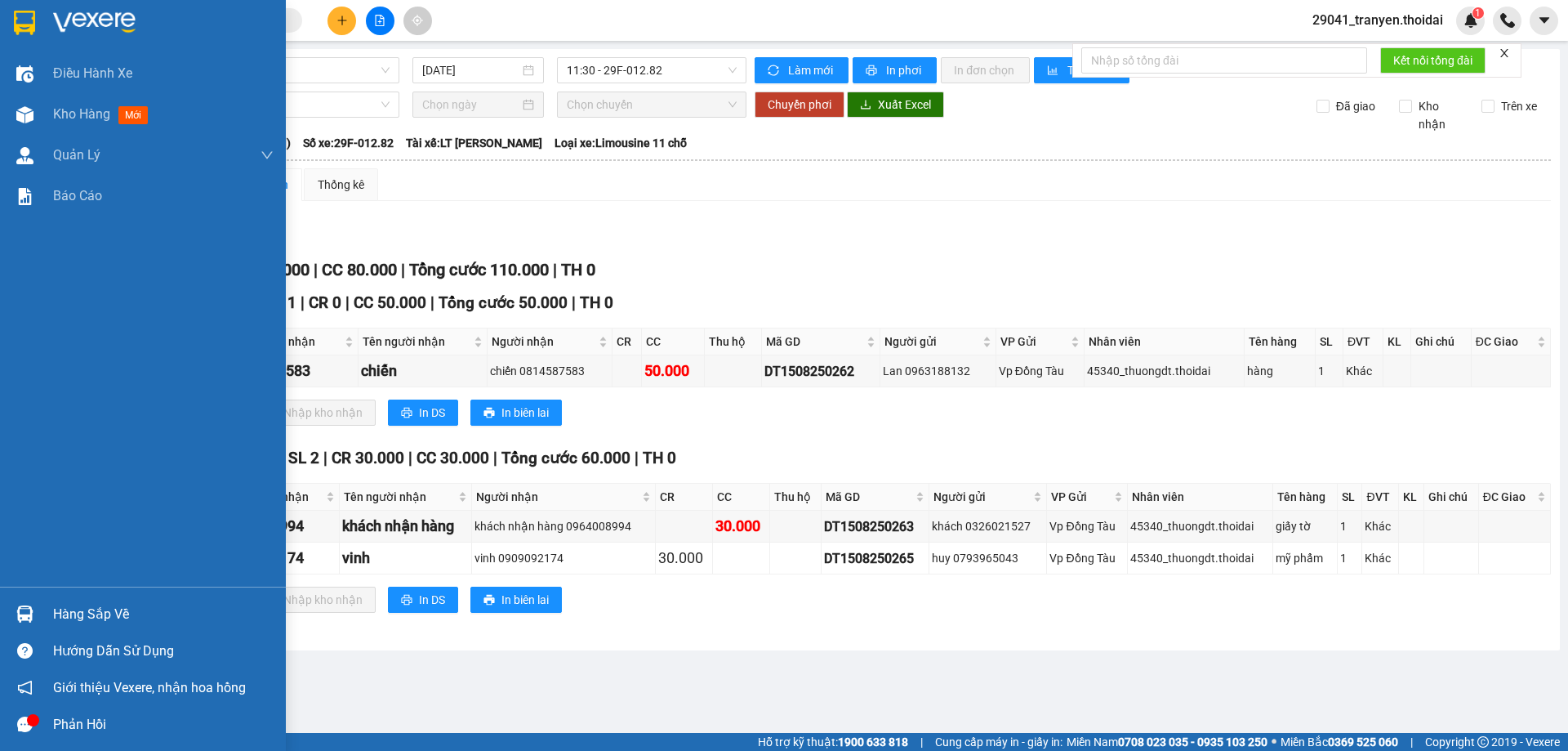
drag, startPoint x: 6, startPoint y: 12, endPoint x: 319, endPoint y: 35, distance: 313.8
click at [5, 12] on div at bounding box center [142, 26] width 286 height 53
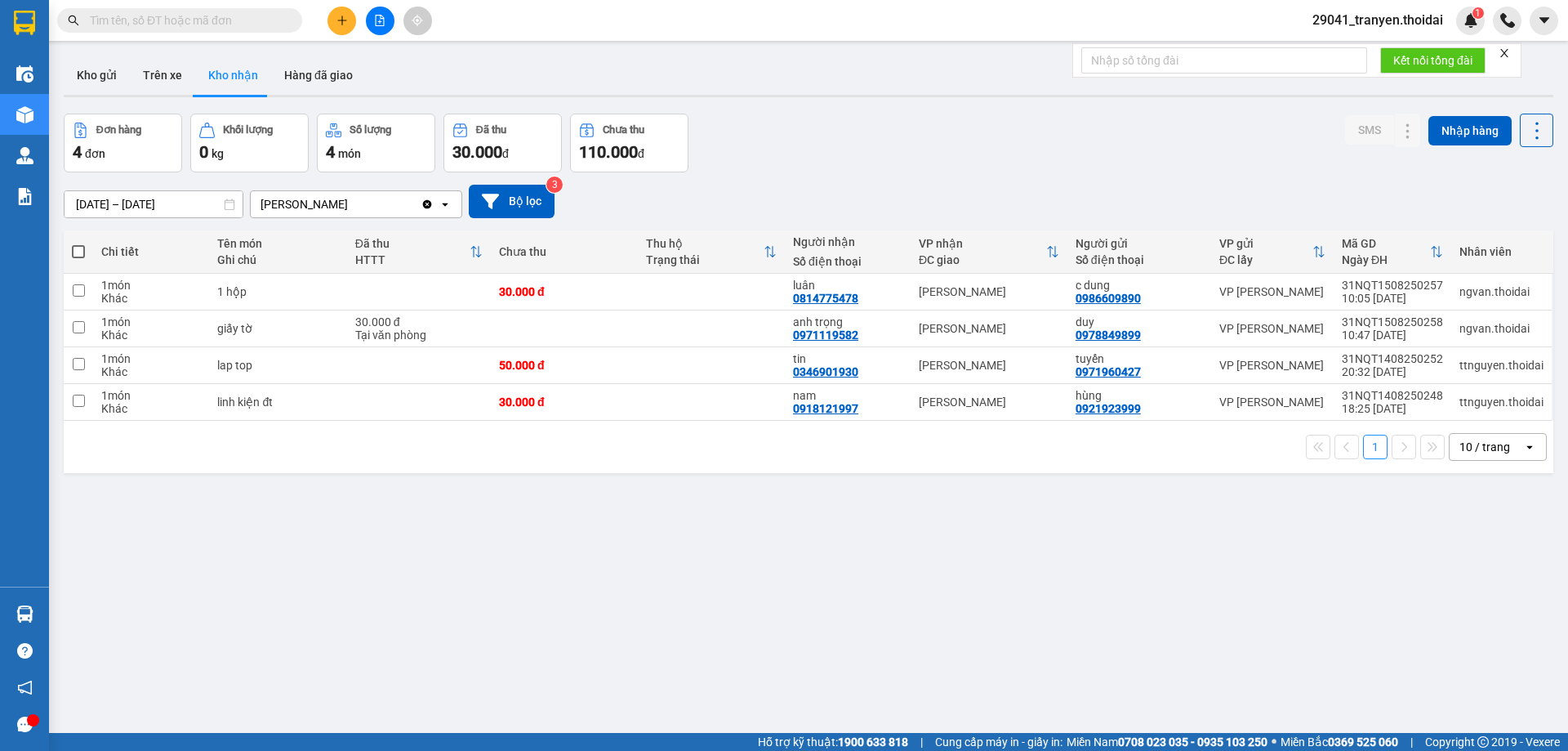
click at [1031, 170] on div "Đơn hàng 4 đơn Khối lượng 0 kg Số lượng 4 món Đã thu 30.000 đ Chưa thu 110.000 …" at bounding box center [808, 142] width 1490 height 58
click at [861, 152] on div "Đơn hàng 4 đơn Khối lượng 0 kg Số lượng 4 món Đã thu 30.000 đ Chưa thu 110.000 …" at bounding box center [808, 142] width 1490 height 58
click at [575, 558] on div "ver 1.8.138 Kho gửi Trên xe Kho nhận Hàng đã giao Đơn hàng 4 đơn Khối lượng 0 k…" at bounding box center [808, 425] width 1503 height 751
click at [887, 153] on div "Đơn hàng 4 đơn Khối lượng 0 kg Số lượng 4 món Đã thu 30.000 đ Chưa thu 110.000 …" at bounding box center [808, 142] width 1490 height 58
click at [841, 460] on div "1 10 / trang open" at bounding box center [808, 447] width 1477 height 28
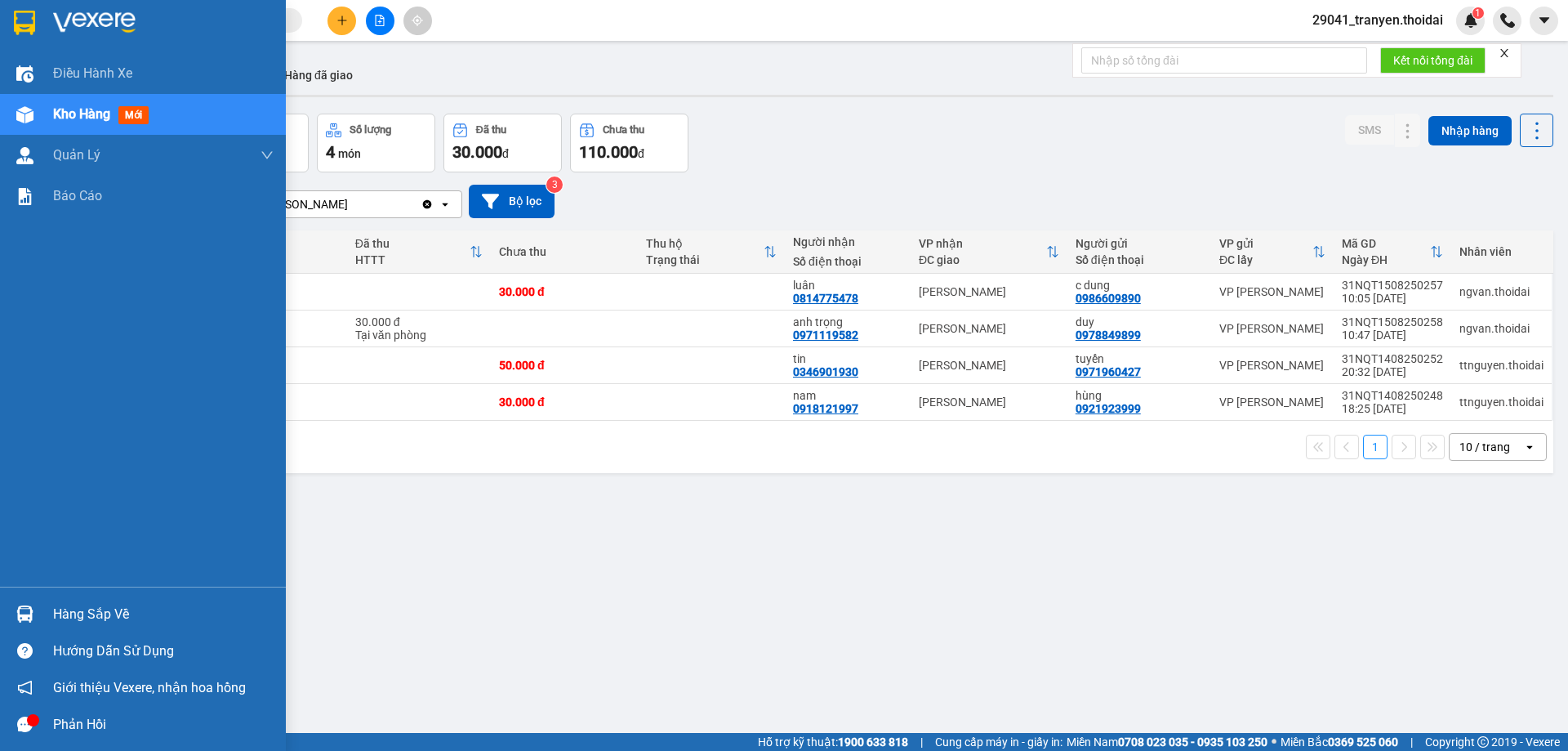
click at [43, 608] on div "Hàng sắp về" at bounding box center [142, 613] width 286 height 37
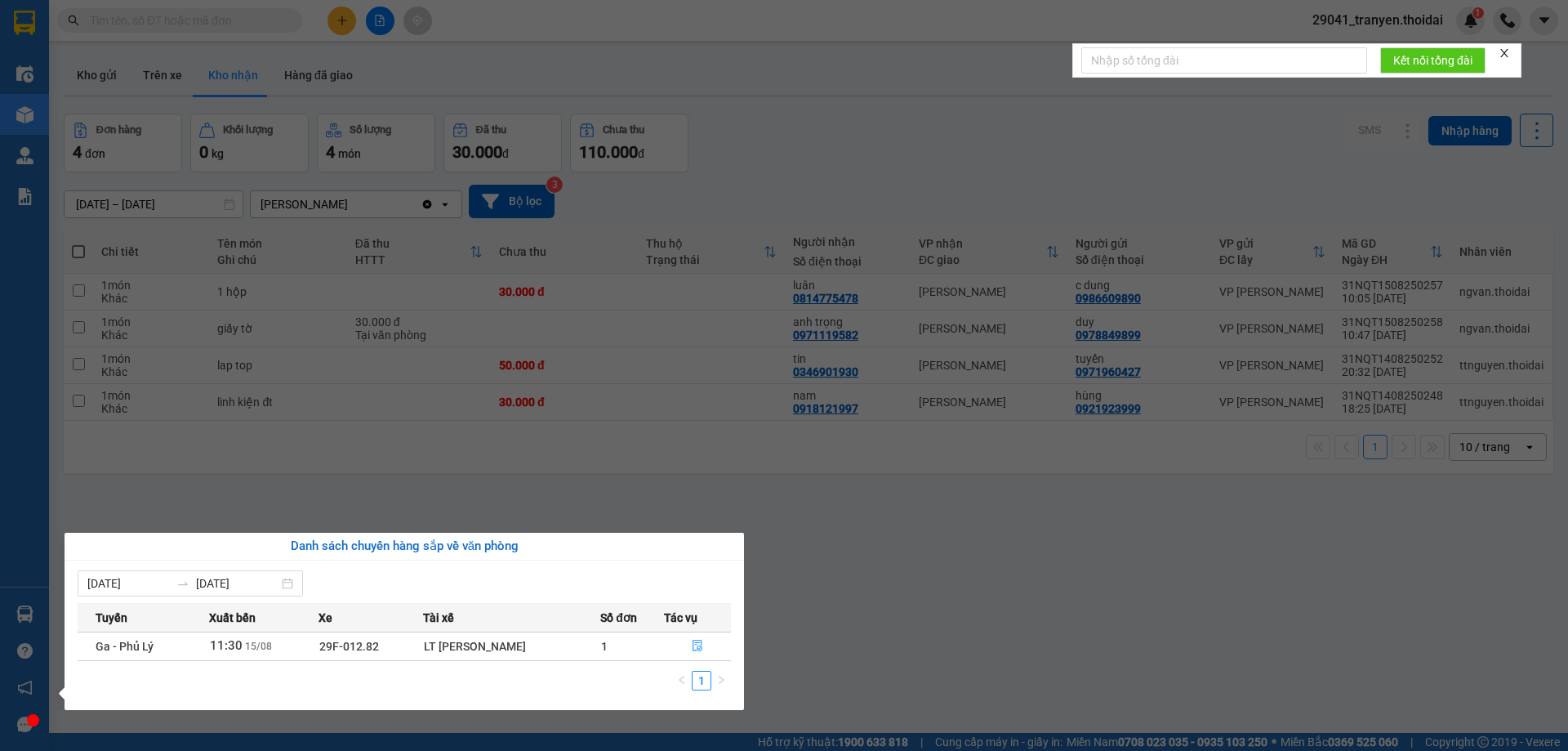
drag, startPoint x: 872, startPoint y: 583, endPoint x: 732, endPoint y: 506, distance: 159.8
click at [857, 576] on section "Kết quả tìm kiếm ( 0 ) Bộ lọc No Data 29041_tranyen.thoidai 1 Điều hành xe Kho …" at bounding box center [784, 376] width 1568 height 751
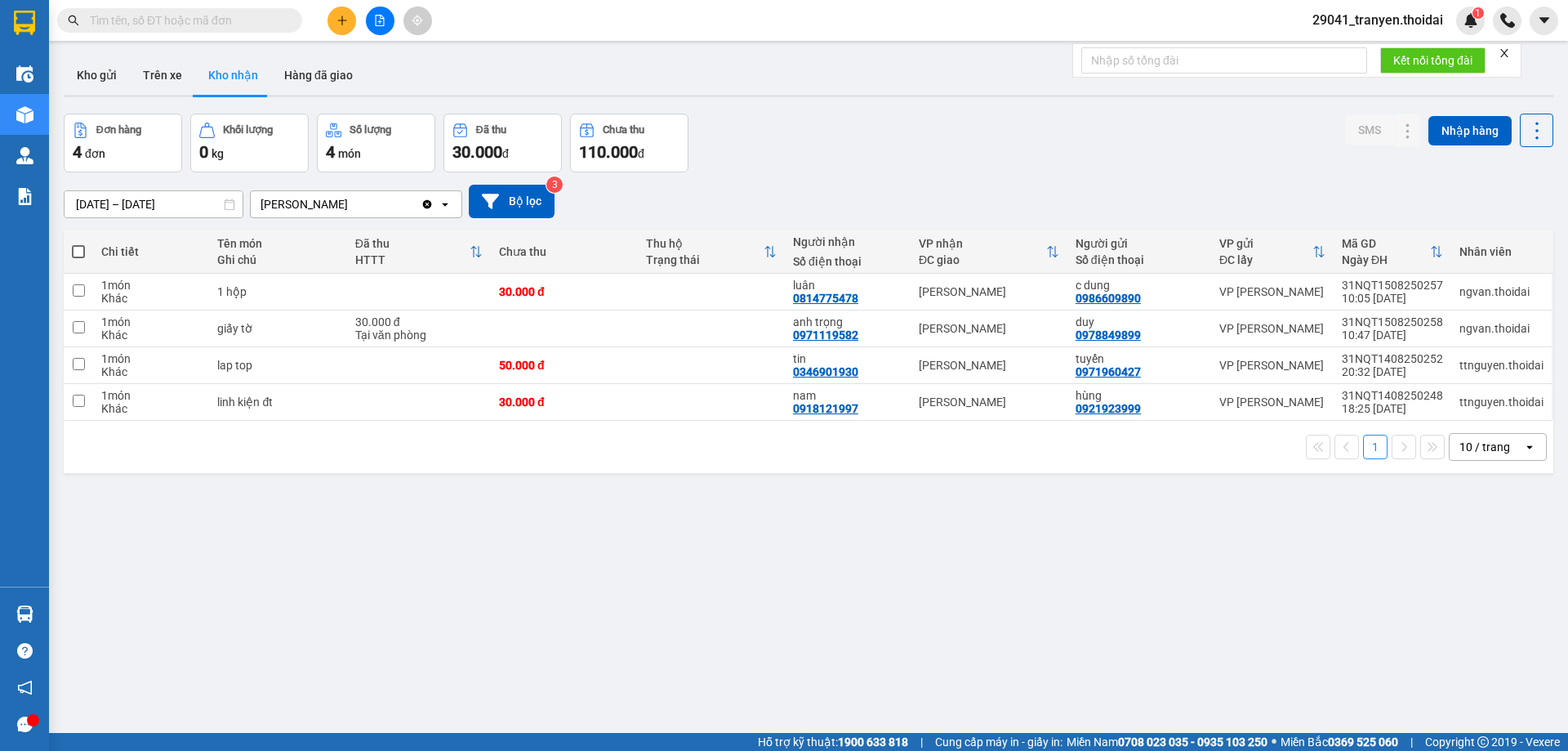
click at [825, 198] on div "13/08/2025 – 15/08/2025 Press the down arrow key to interact with the calendar …" at bounding box center [808, 201] width 1490 height 34
click at [119, 81] on button "Kho gửi" at bounding box center [96, 75] width 66 height 40
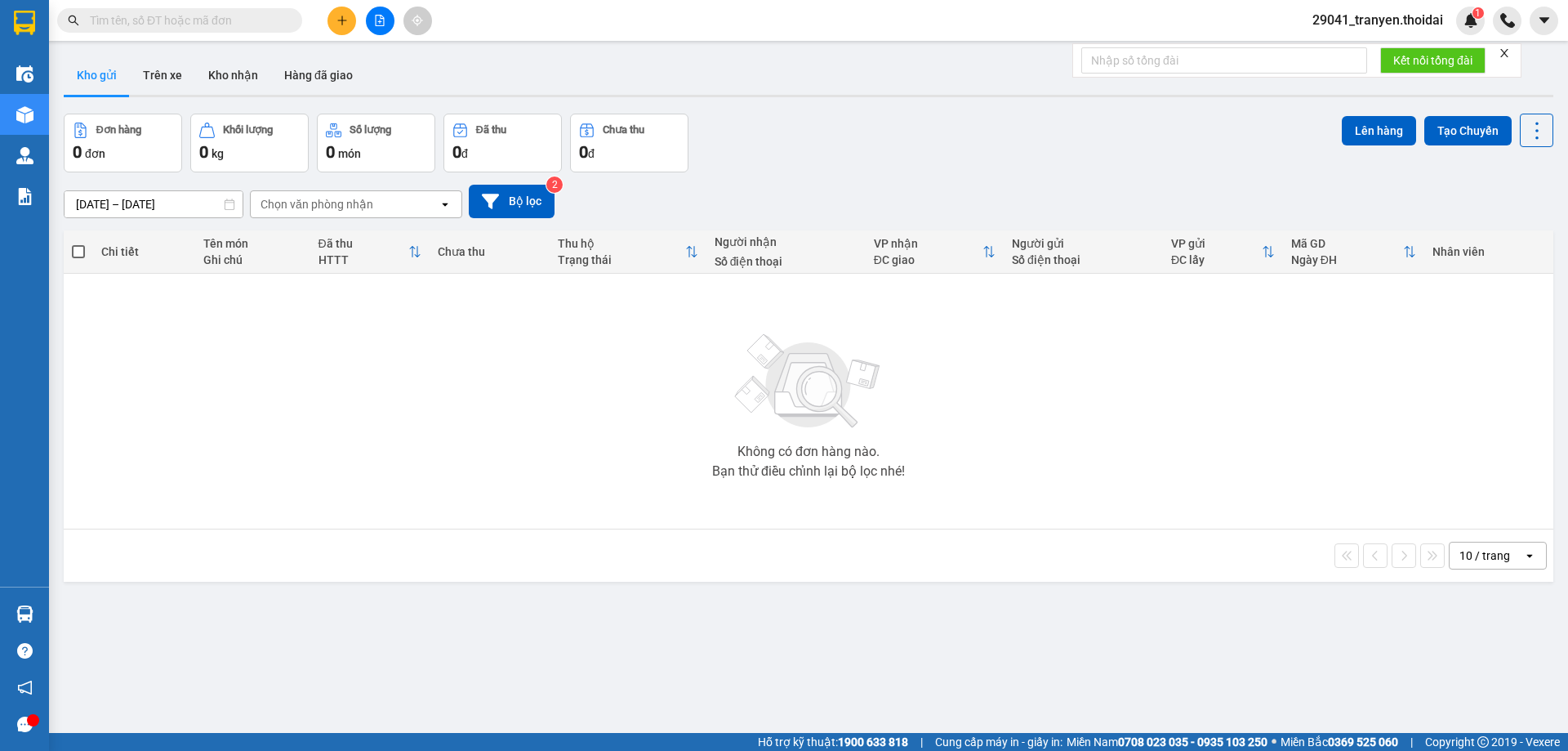
drag, startPoint x: 826, startPoint y: 150, endPoint x: 801, endPoint y: 150, distance: 25.0
click at [821, 150] on div "Đơn hàng 0 đơn Khối lượng 0 kg Số lượng 0 món Đã thu 0 đ Chưa thu 0 đ Lên hàng …" at bounding box center [808, 142] width 1490 height 58
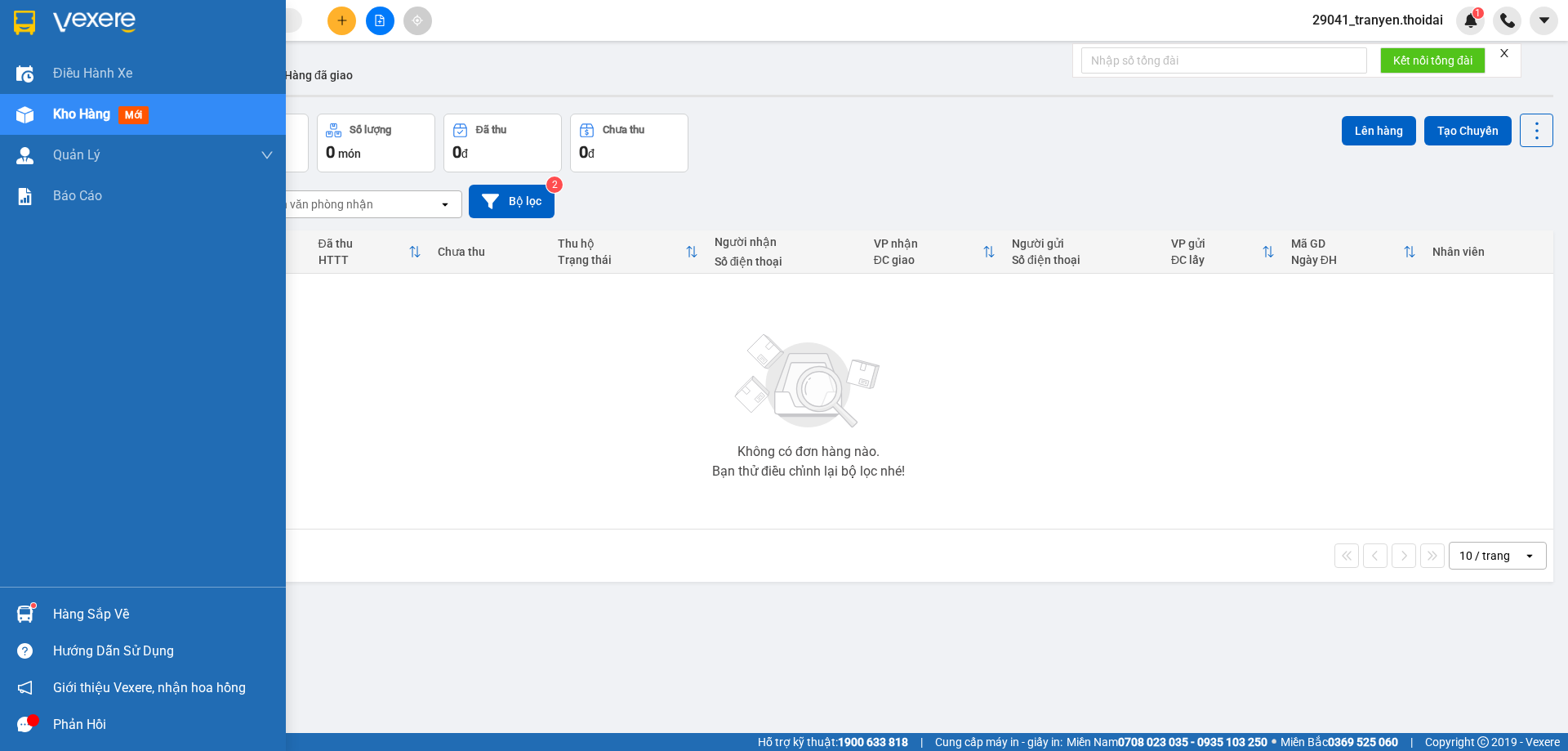
click at [40, 630] on div "Hàng sắp về" at bounding box center [142, 613] width 286 height 37
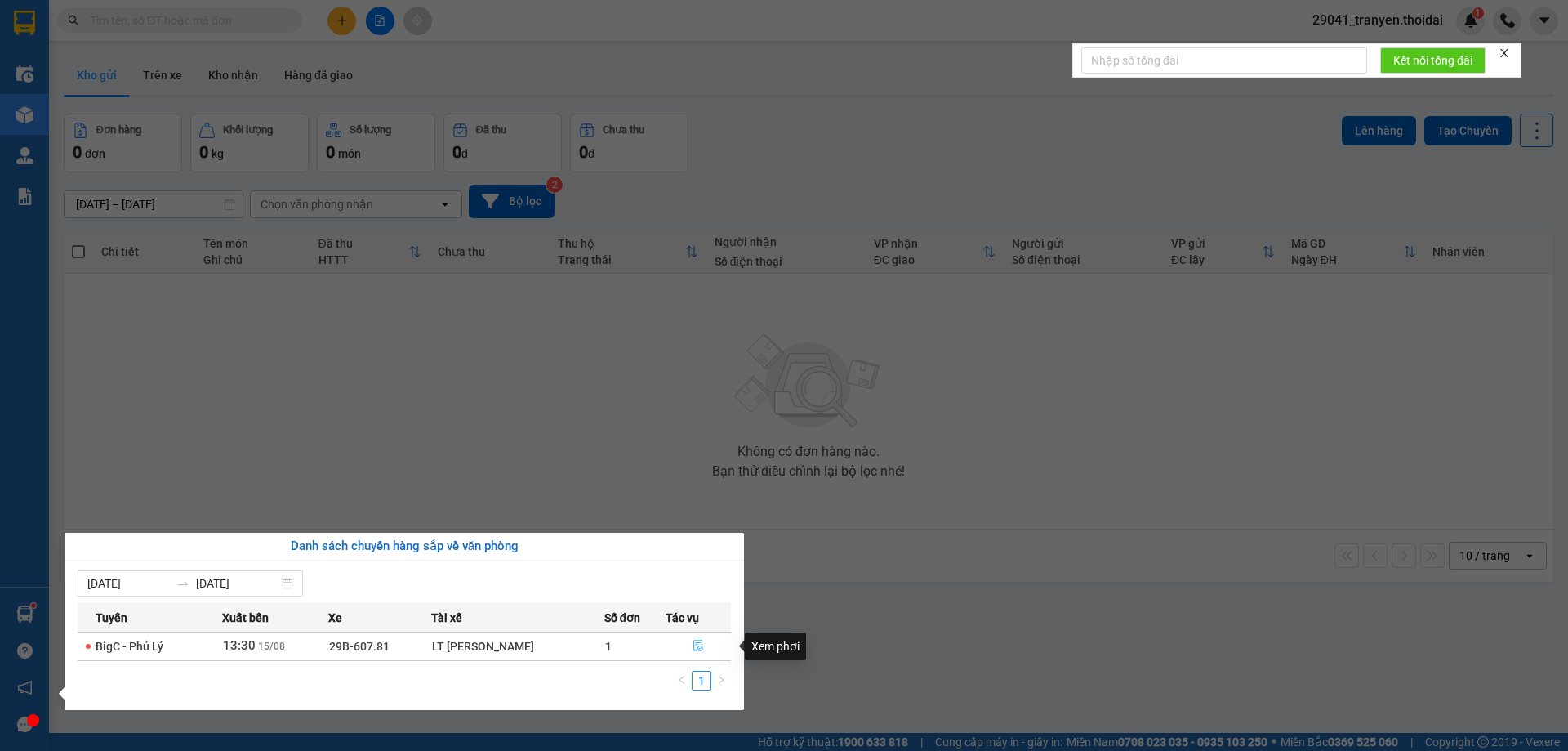
click at [693, 650] on icon "file-done" at bounding box center [698, 646] width 12 height 12
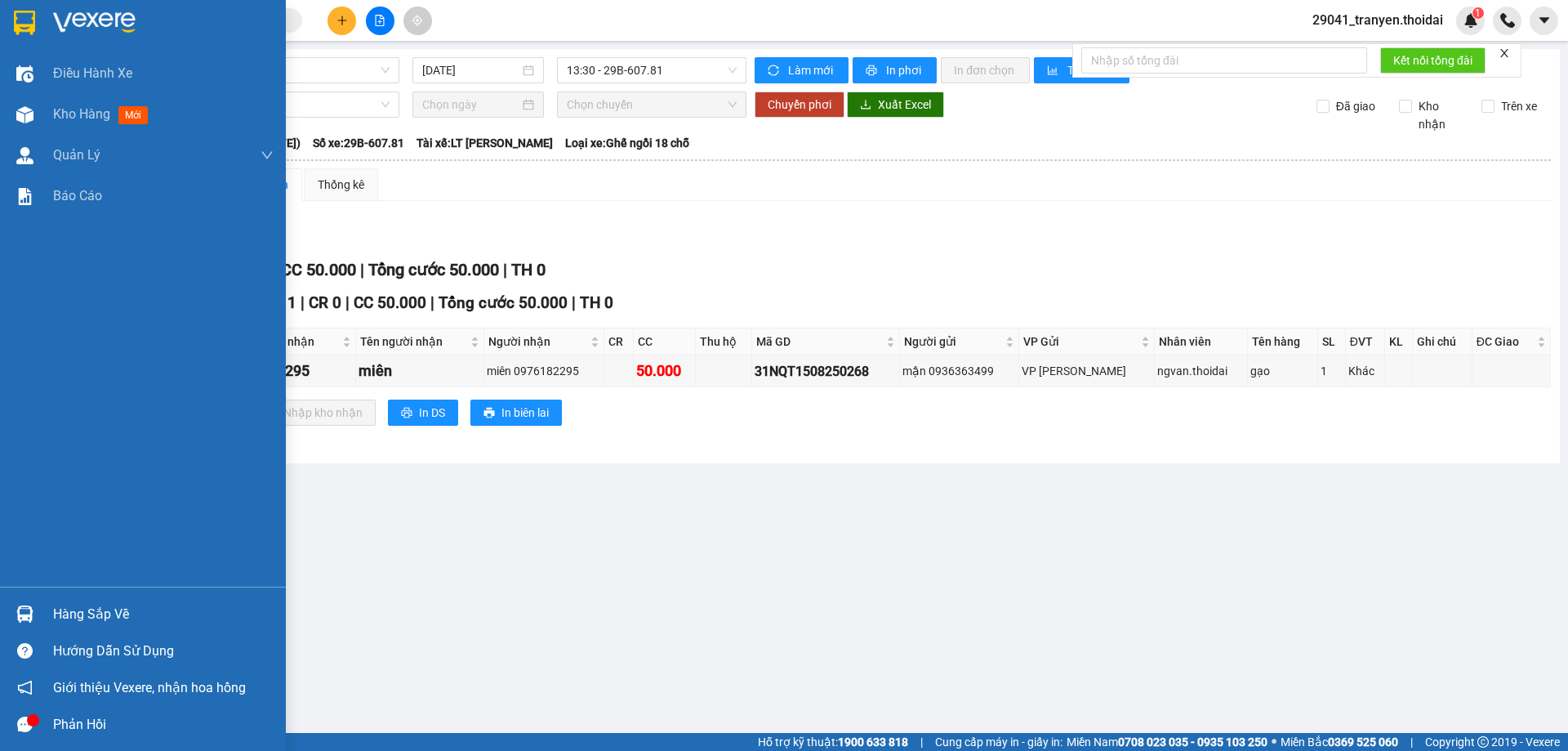
click at [28, 27] on img at bounding box center [25, 23] width 21 height 25
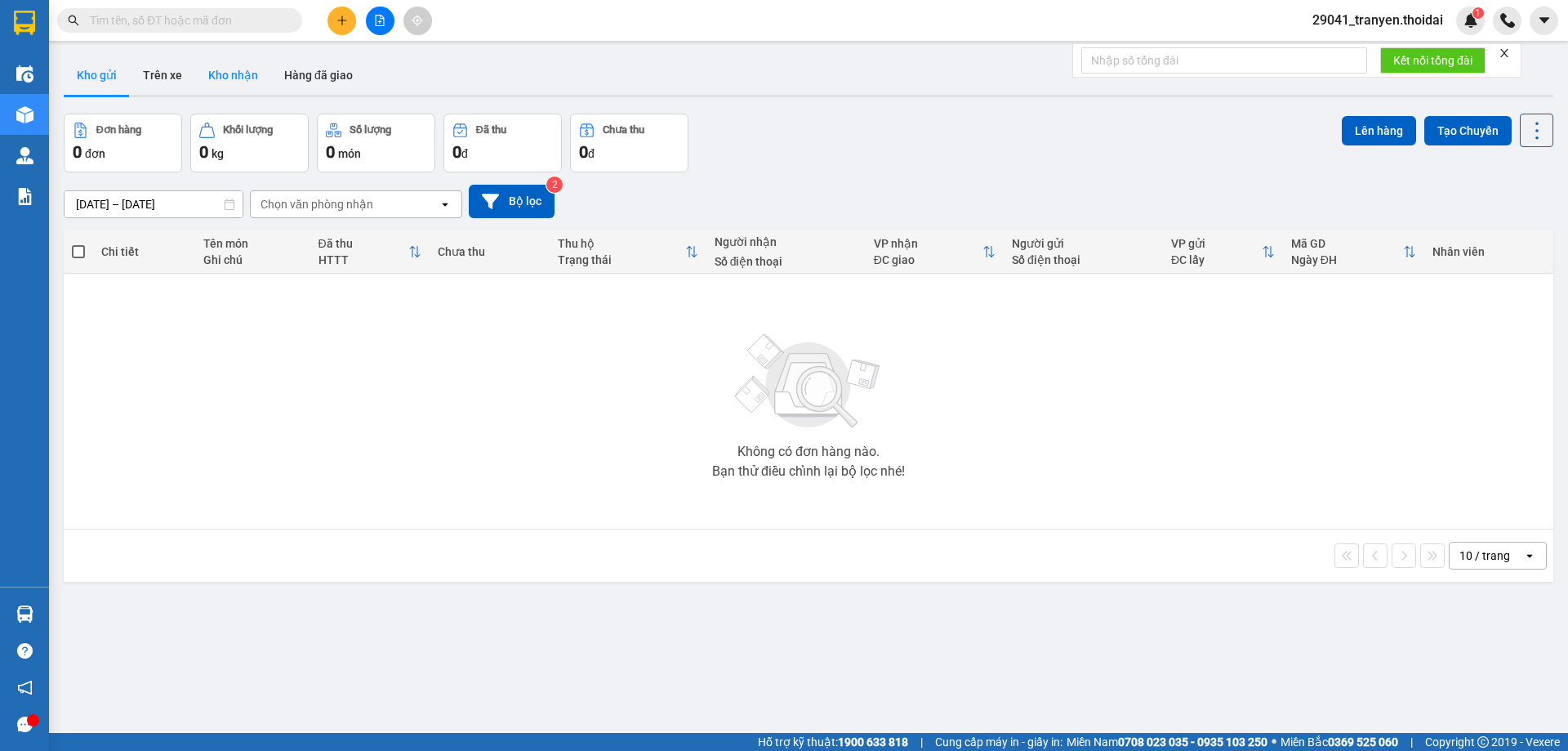
click at [253, 68] on button "Kho nhận" at bounding box center [233, 75] width 76 height 40
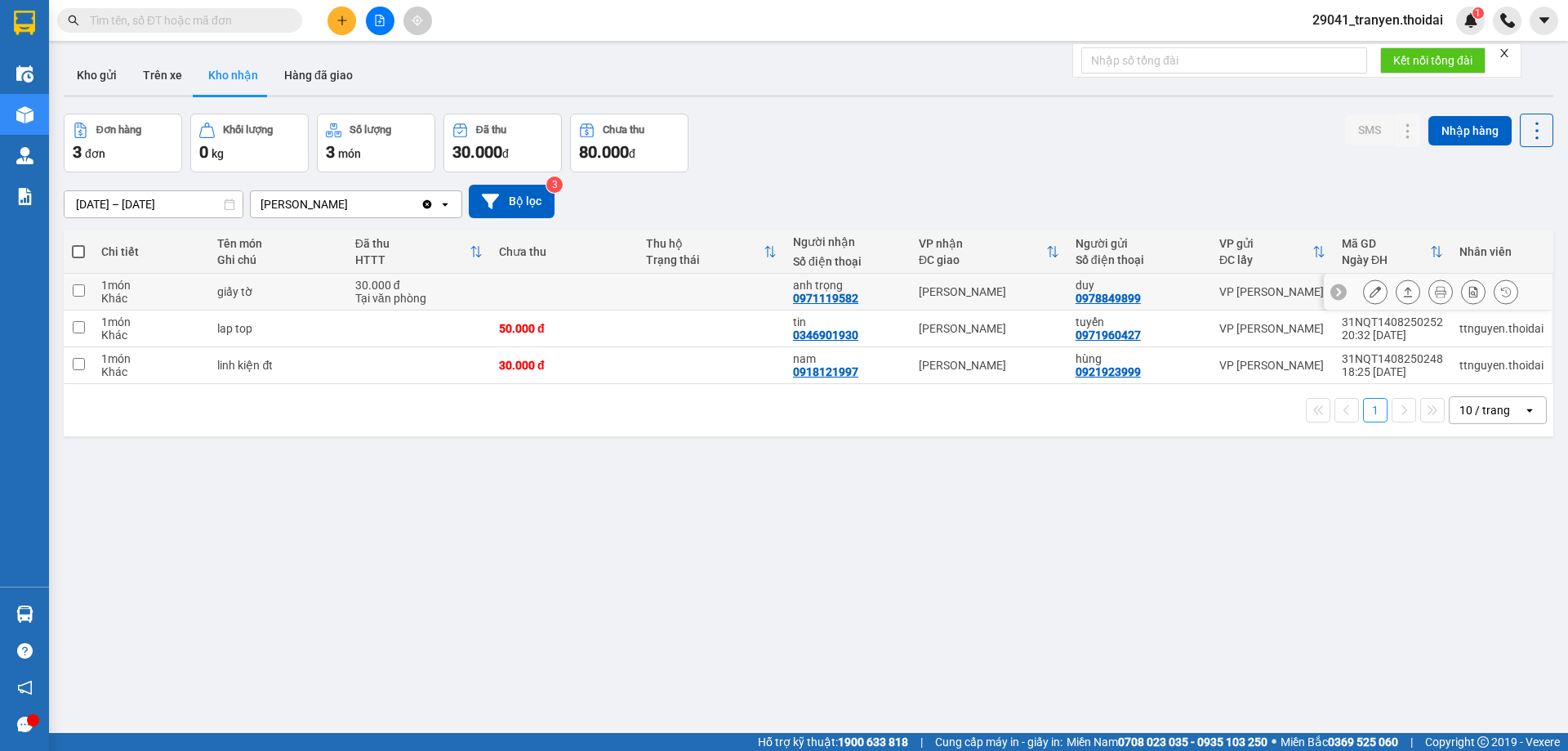
click at [82, 287] on input "checkbox" at bounding box center [78, 290] width 12 height 12
checkbox input "true"
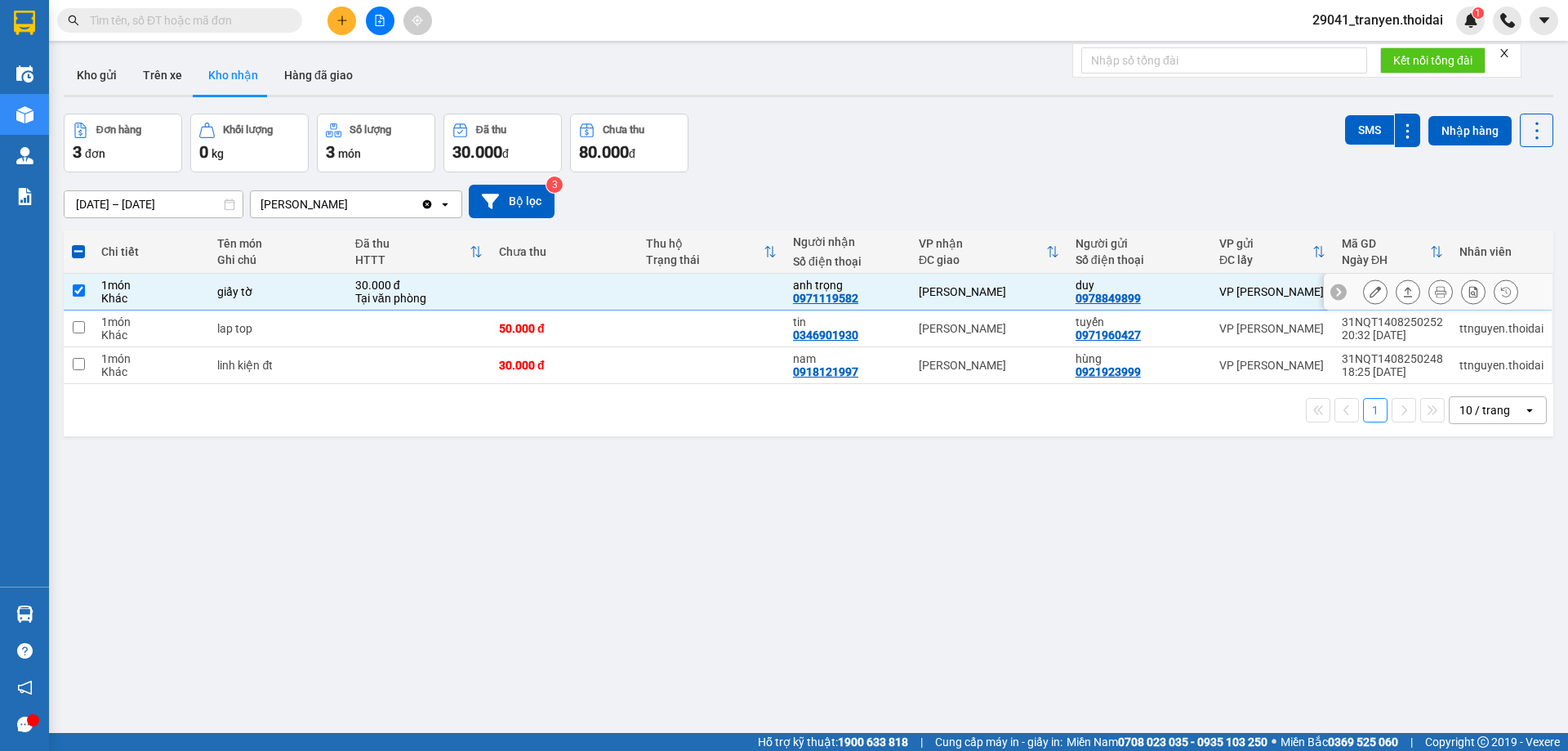
click at [1370, 296] on icon at bounding box center [1375, 292] width 12 height 12
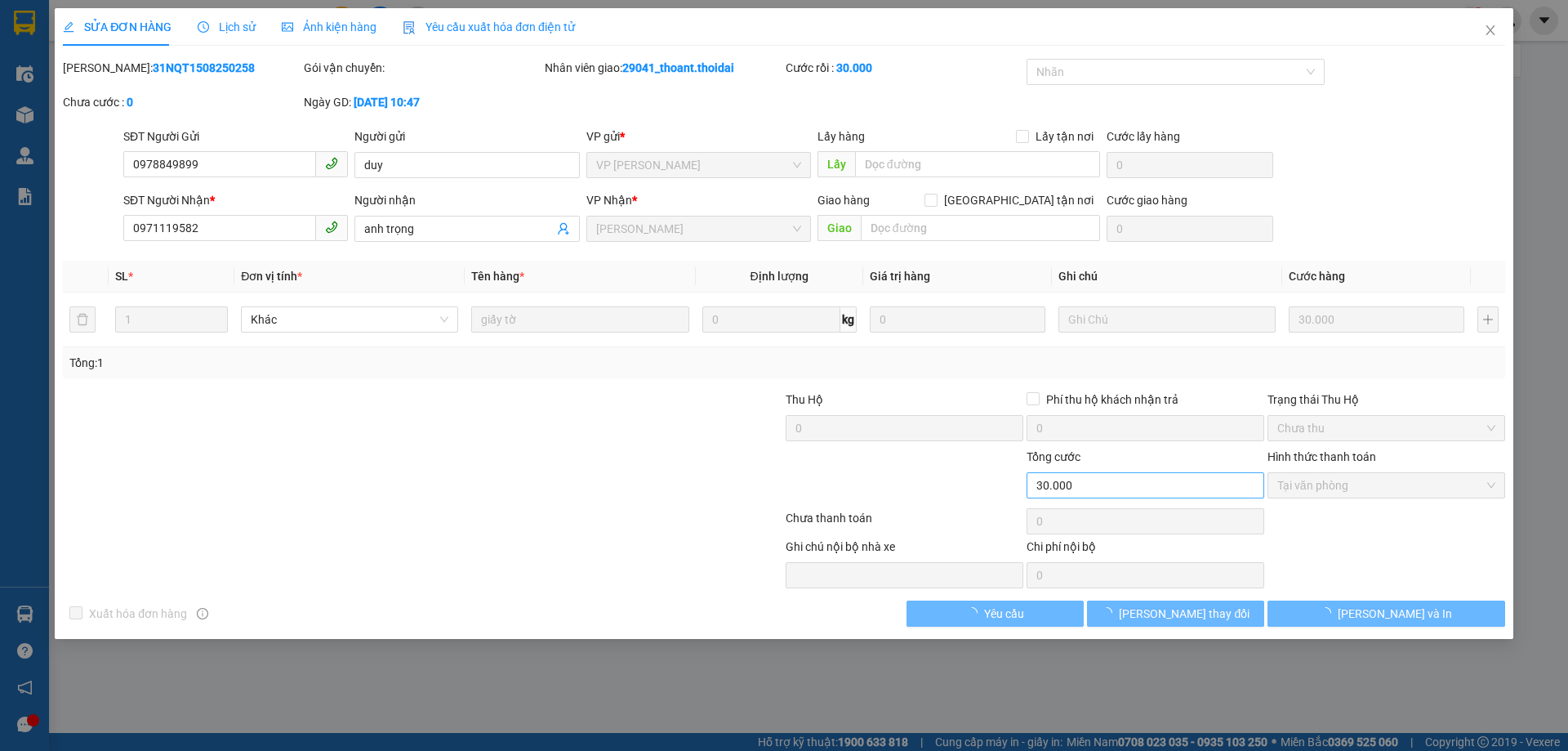
type input "0978849899"
type input "duy"
type input "0971119582"
type input "anh trọng"
type input "30.000"
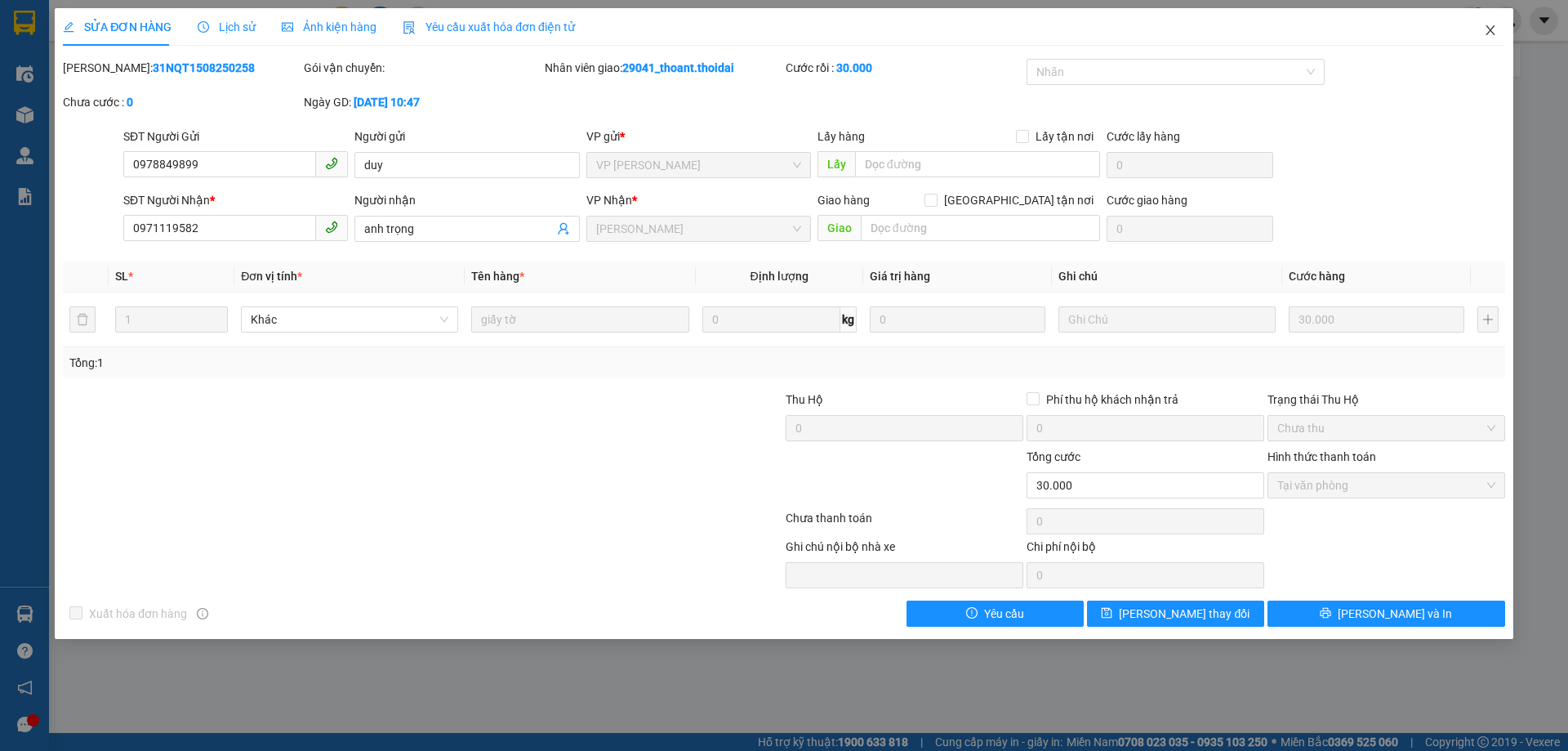
click at [1487, 31] on icon "close" at bounding box center [1491, 30] width 13 height 13
